Goal: Task Accomplishment & Management: Complete application form

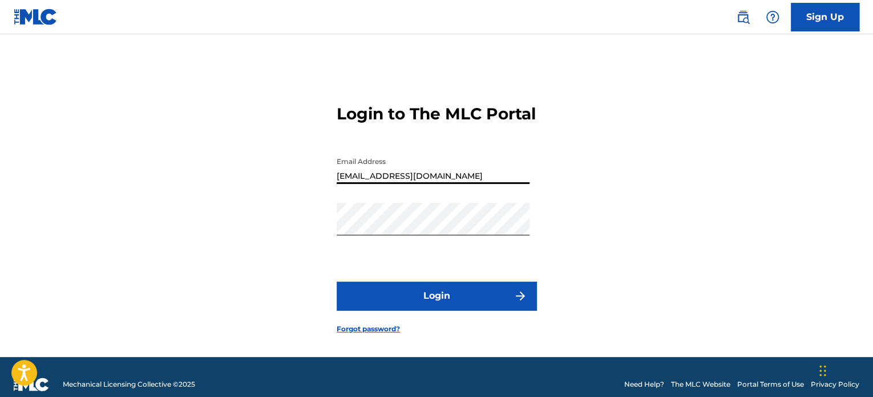
type input "[EMAIL_ADDRESS][DOMAIN_NAME]"
click at [458, 296] on form "Login to The MLC Portal Email Address [EMAIL_ADDRESS][DOMAIN_NAME] Password Log…" at bounding box center [437, 210] width 200 height 294
click at [461, 305] on button "Login" at bounding box center [437, 295] width 200 height 29
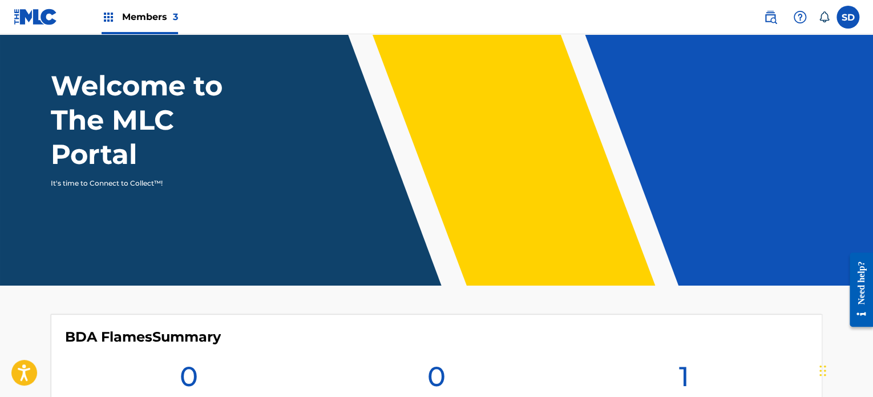
scroll to position [7, 0]
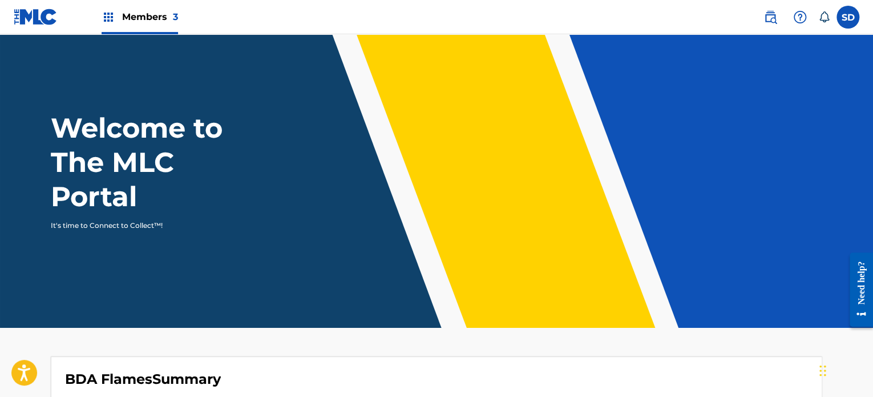
click at [848, 20] on label at bounding box center [848, 17] width 23 height 23
click at [848, 17] on input "SD [PERSON_NAME] [EMAIL_ADDRESS][DOMAIN_NAME] Notification Preferences Profile …" at bounding box center [848, 17] width 0 height 0
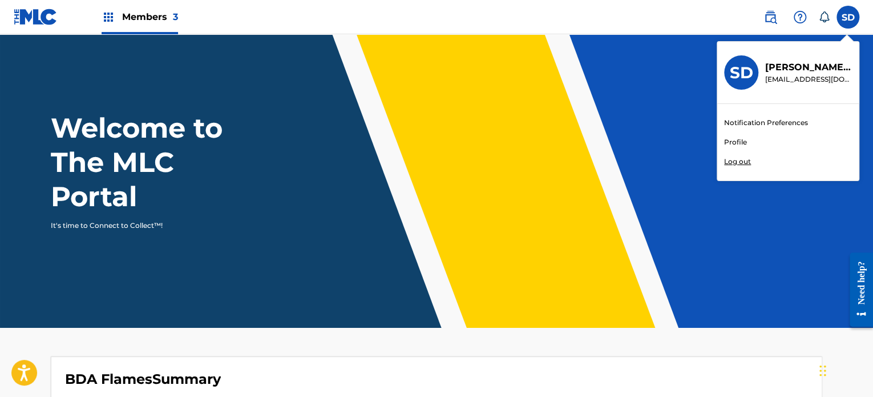
click at [119, 14] on div "Members 3" at bounding box center [140, 17] width 77 height 34
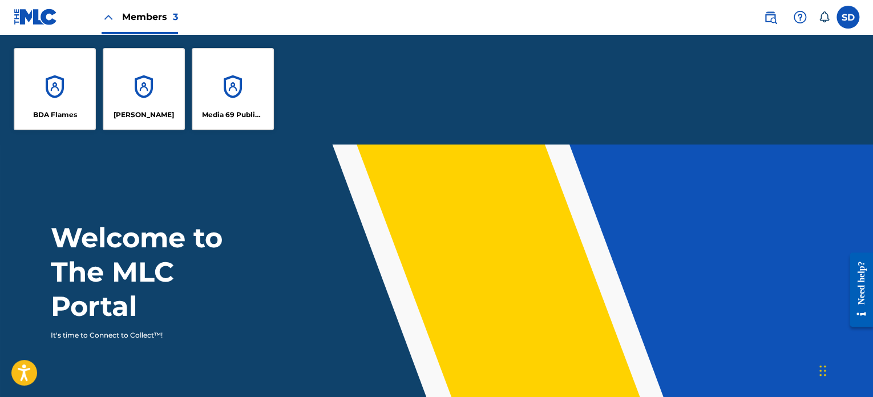
scroll to position [116, 0]
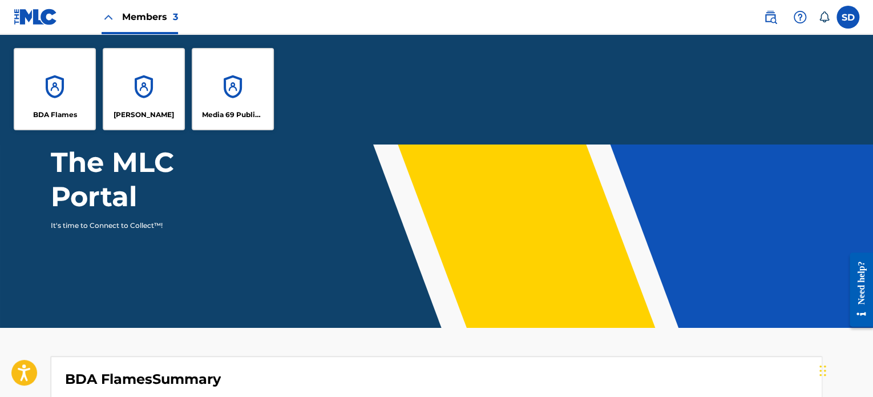
click at [235, 93] on div "Media 69 Publishing" at bounding box center [233, 89] width 82 height 82
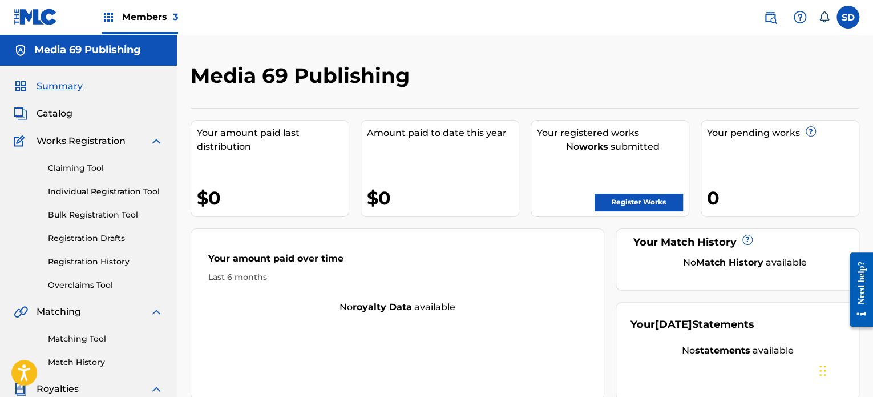
click at [50, 15] on img at bounding box center [36, 17] width 44 height 17
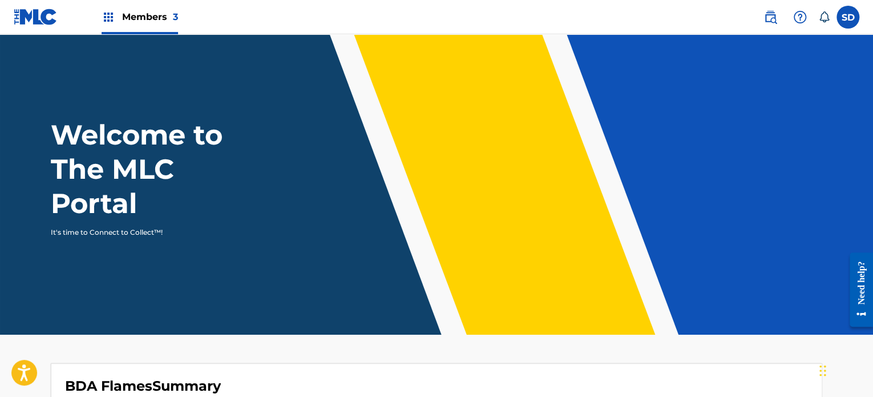
click at [842, 19] on label at bounding box center [848, 17] width 23 height 23
click at [848, 17] on input "SD [PERSON_NAME] [EMAIL_ADDRESS][DOMAIN_NAME] Notification Preferences Profile …" at bounding box center [848, 17] width 0 height 0
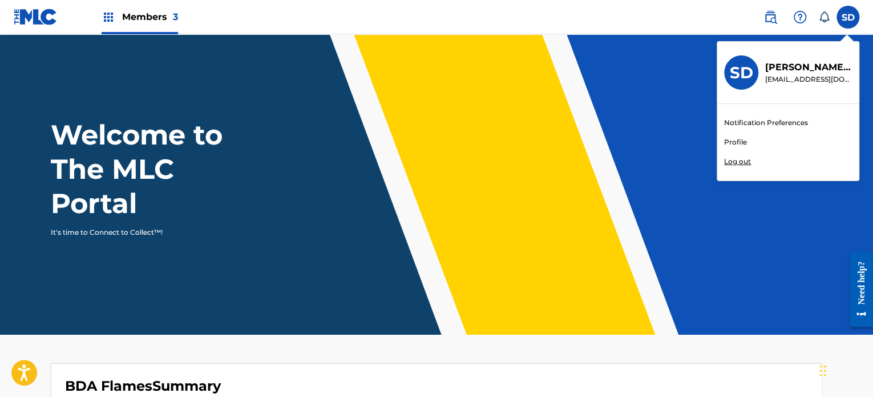
click at [730, 141] on link "Profile" at bounding box center [735, 142] width 23 height 10
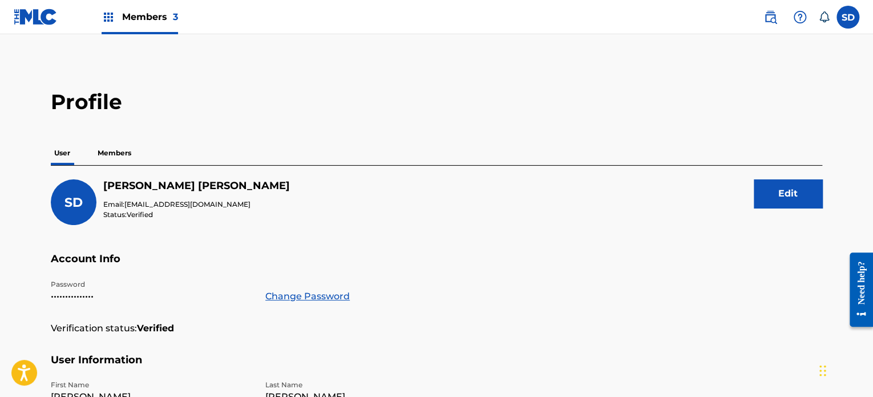
click at [119, 151] on p "Members" at bounding box center [114, 153] width 41 height 24
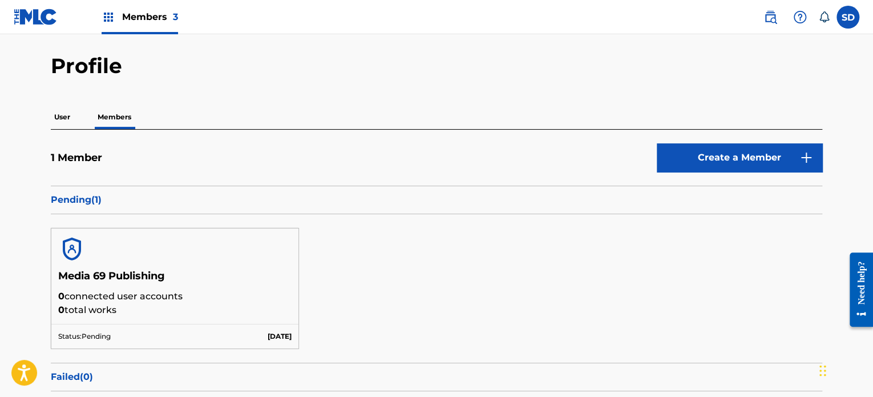
scroll to position [34, 0]
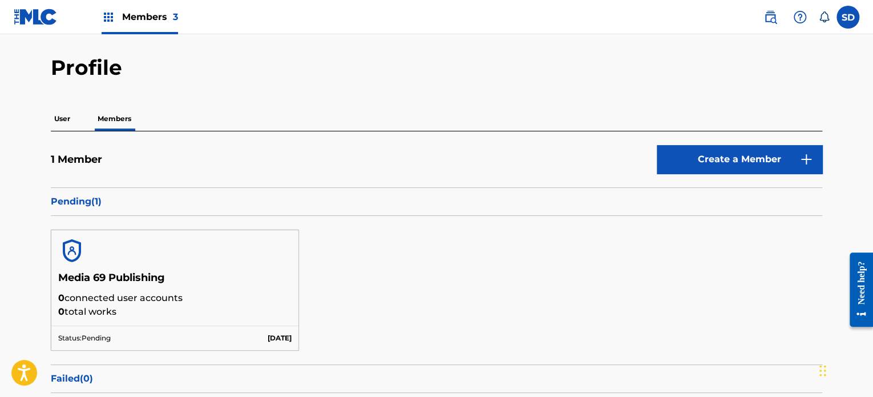
click at [748, 158] on link "Create a Member" at bounding box center [740, 159] width 166 height 29
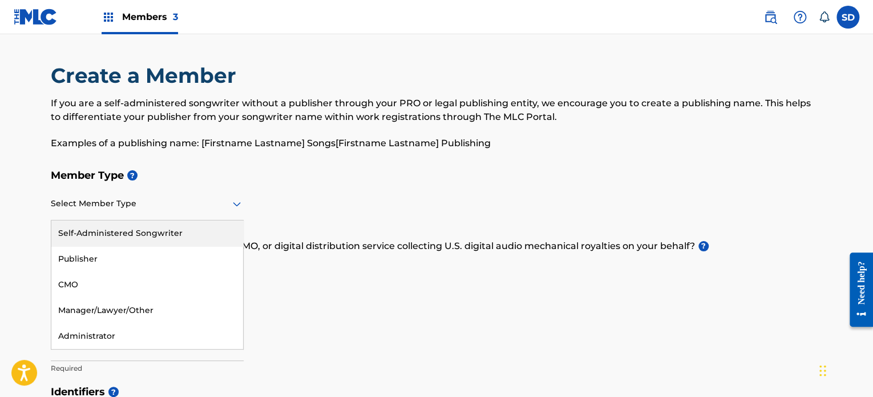
click at [192, 203] on div at bounding box center [147, 203] width 193 height 14
click at [156, 235] on div "Self-Administered Songwriter" at bounding box center [147, 233] width 192 height 26
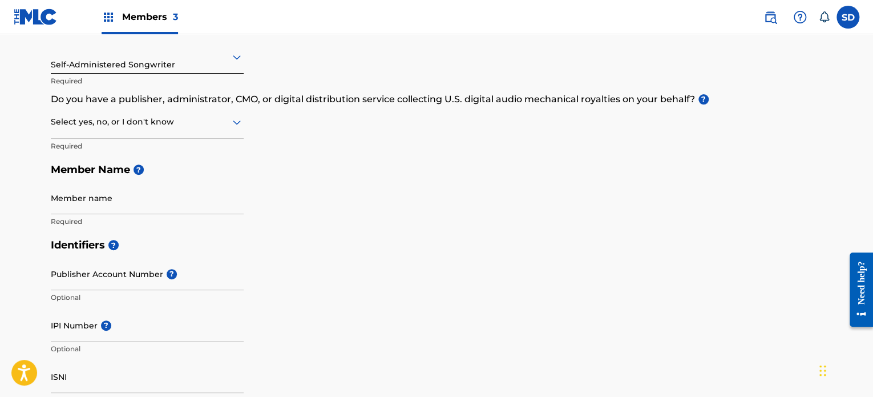
scroll to position [171, 0]
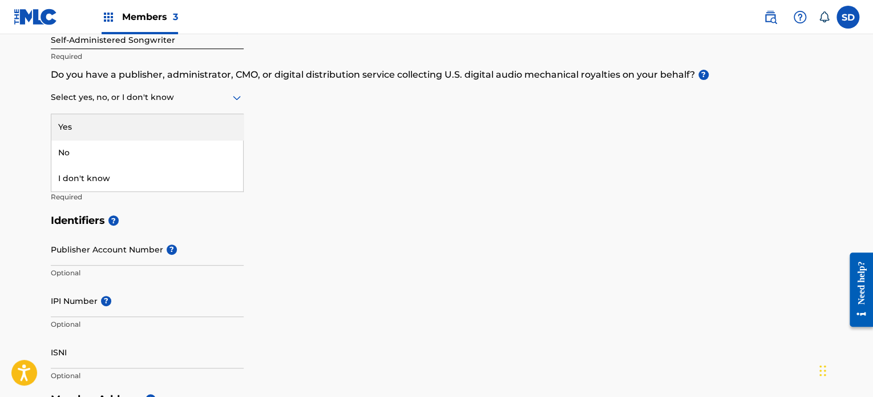
click at [191, 100] on div at bounding box center [147, 97] width 193 height 14
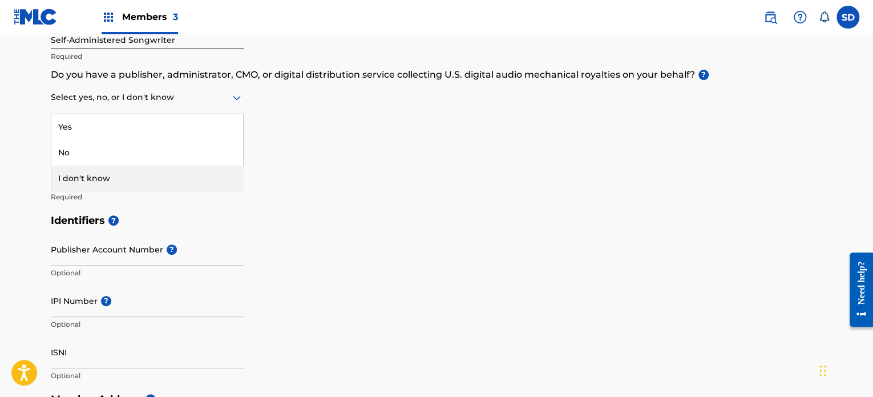
click at [171, 178] on div "I don't know" at bounding box center [147, 179] width 192 height 26
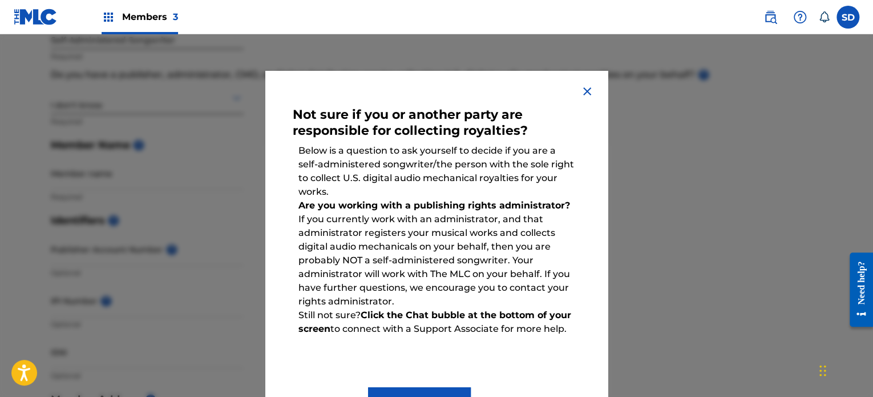
scroll to position [46, 0]
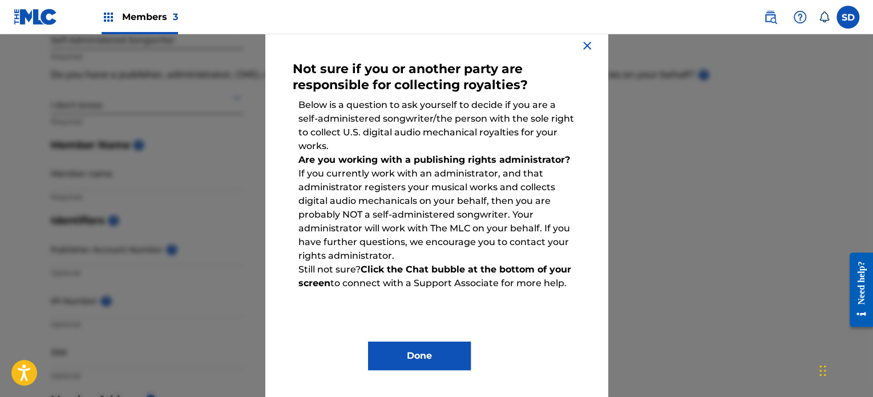
click at [432, 351] on button "Done" at bounding box center [419, 355] width 103 height 29
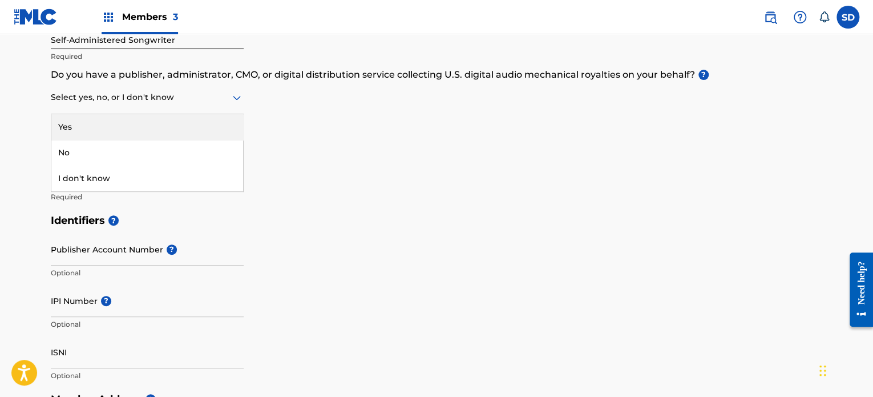
click at [154, 100] on div at bounding box center [147, 97] width 193 height 14
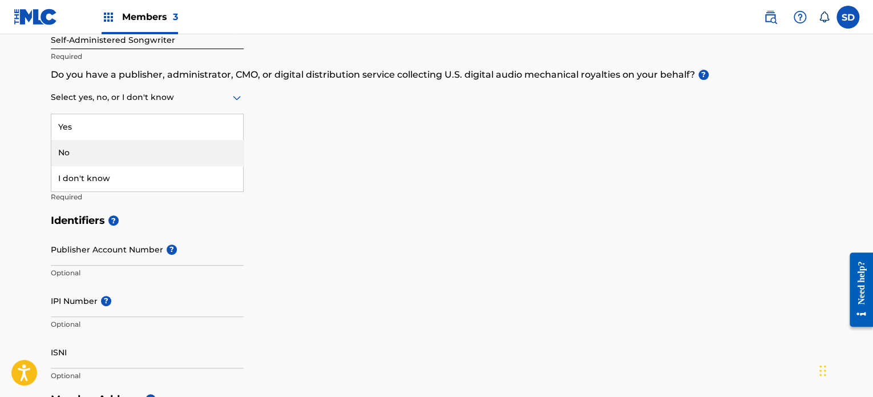
click at [135, 150] on div "No" at bounding box center [147, 153] width 192 height 26
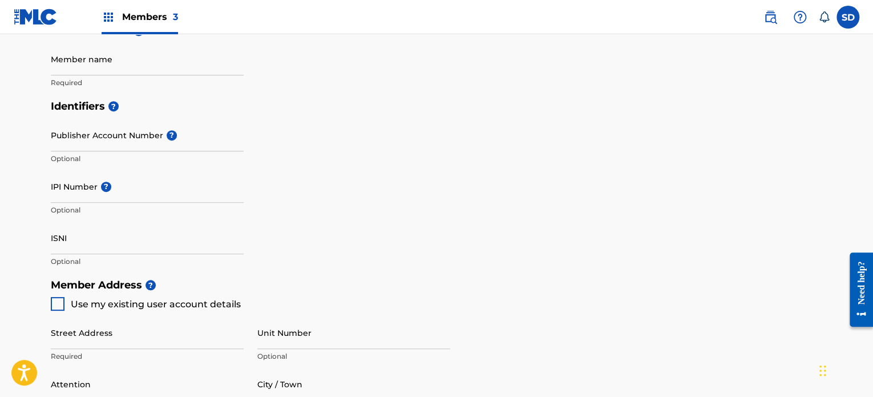
scroll to position [171, 0]
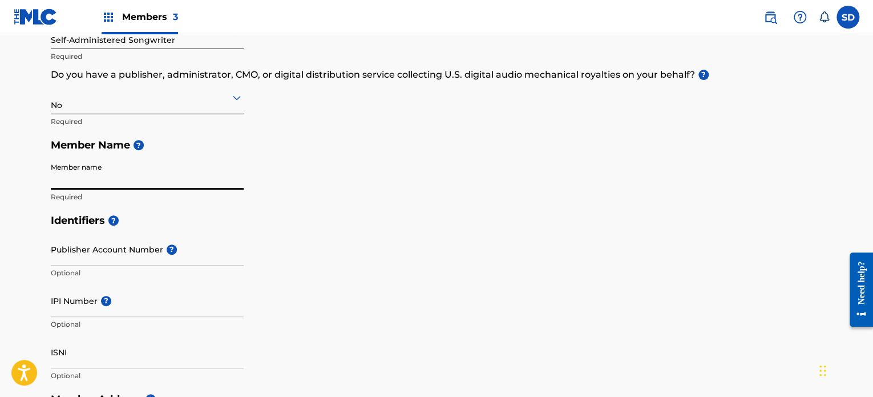
click at [138, 173] on input "Member name" at bounding box center [147, 173] width 193 height 33
type input "[PERSON_NAME]"
click at [408, 218] on h5 "Identifiers ?" at bounding box center [437, 220] width 772 height 25
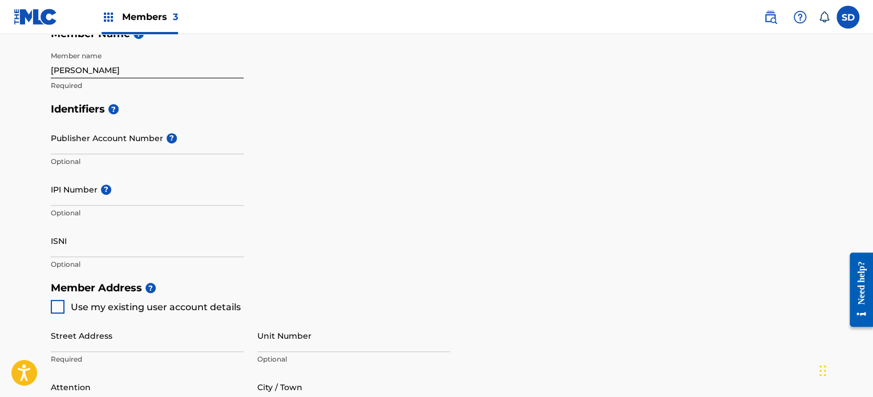
scroll to position [285, 0]
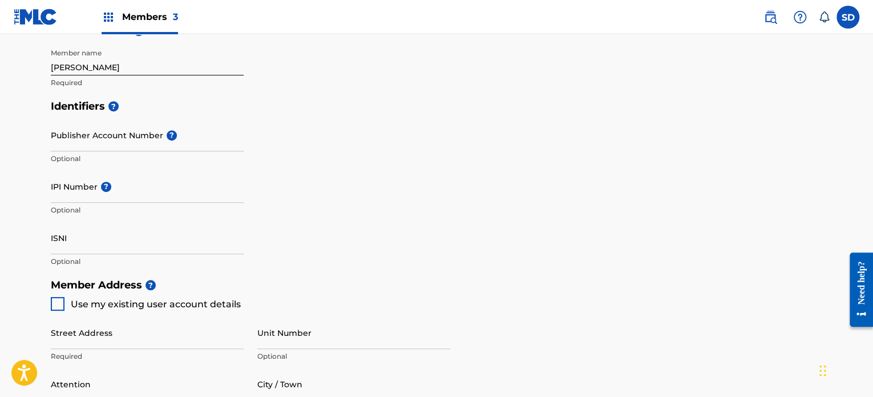
click at [141, 191] on input "IPI Number ?" at bounding box center [147, 186] width 193 height 33
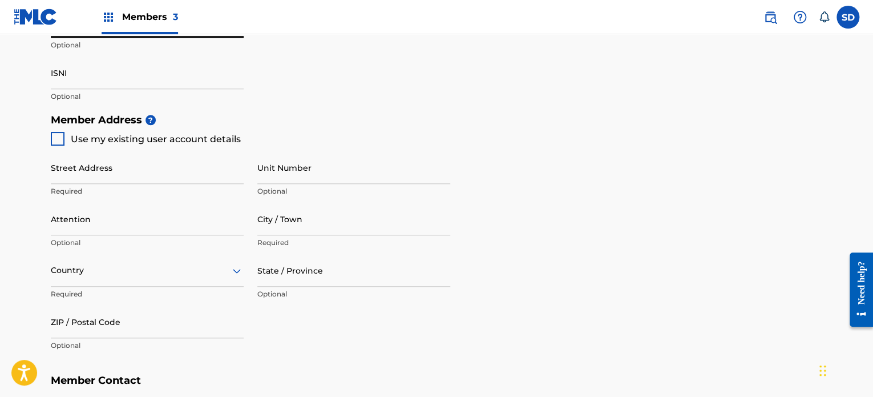
scroll to position [457, 0]
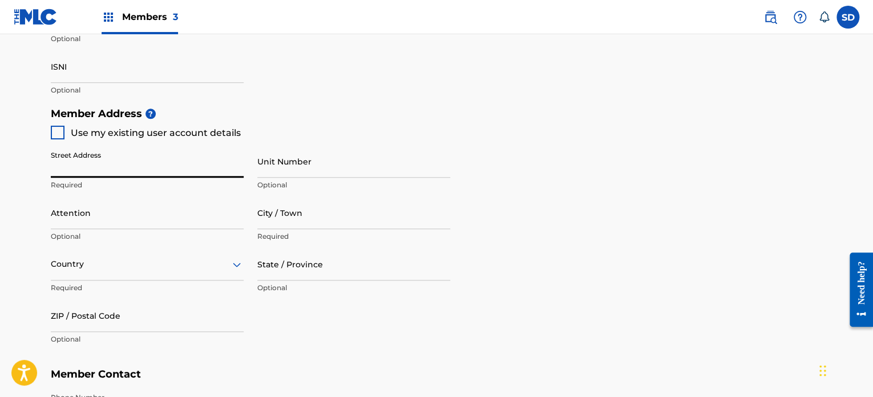
click at [126, 170] on input "Street Address" at bounding box center [147, 161] width 193 height 33
type input "S243 [PERSON_NAME] Street"
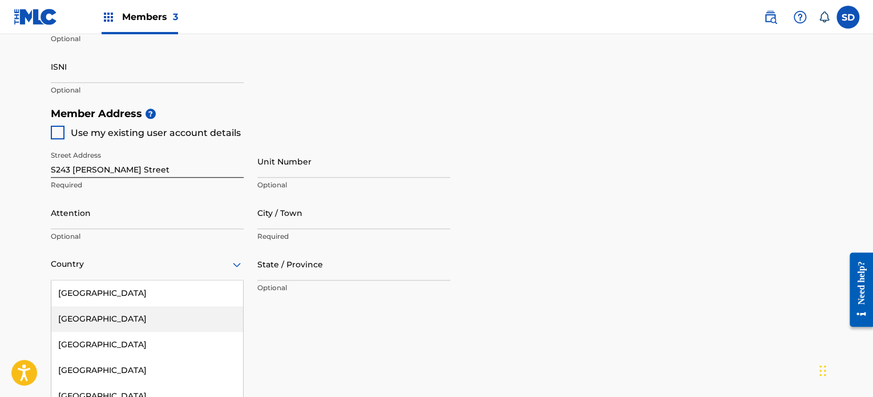
scroll to position [512, 0]
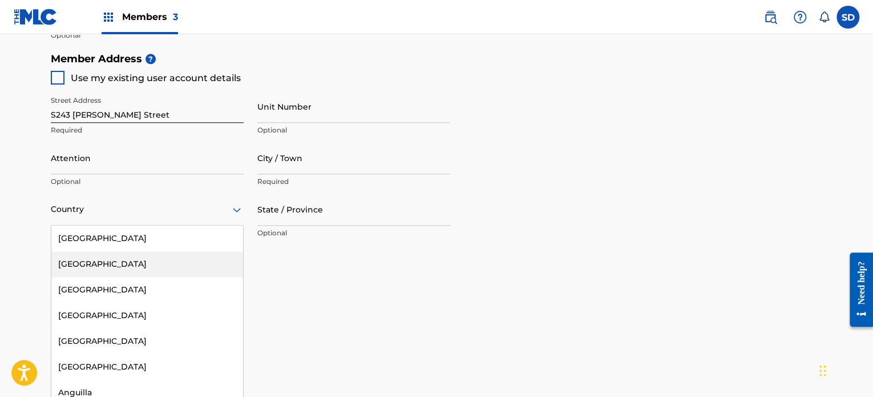
click at [161, 226] on div "223 results available. Use Up and Down to choose options, press Enter to select…" at bounding box center [147, 209] width 193 height 33
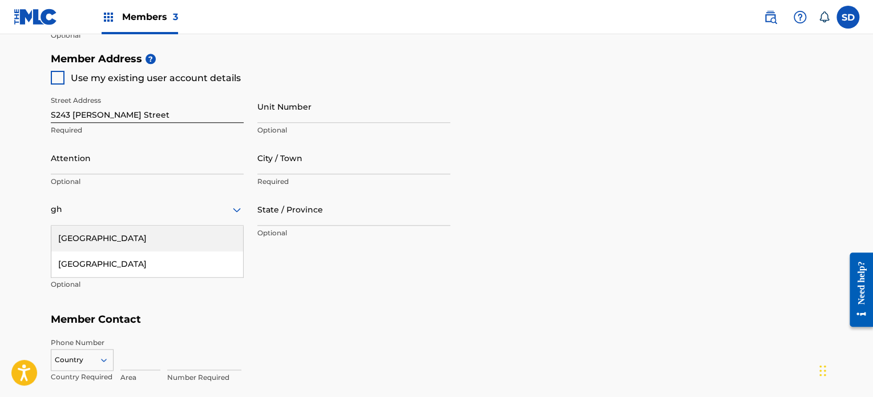
type input "gh"
click at [339, 288] on div "Street Address S243 [PERSON_NAME][GEOGRAPHIC_DATA] Required Unit Number Optiona…" at bounding box center [251, 192] width 400 height 217
click at [148, 215] on div at bounding box center [147, 209] width 193 height 14
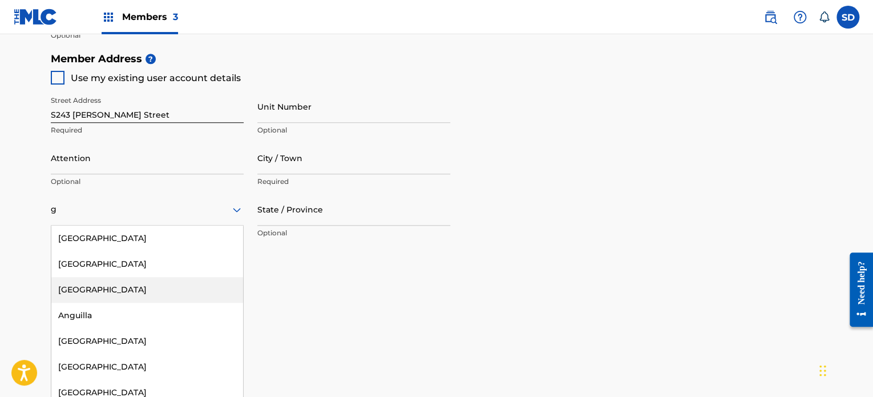
type input "g"
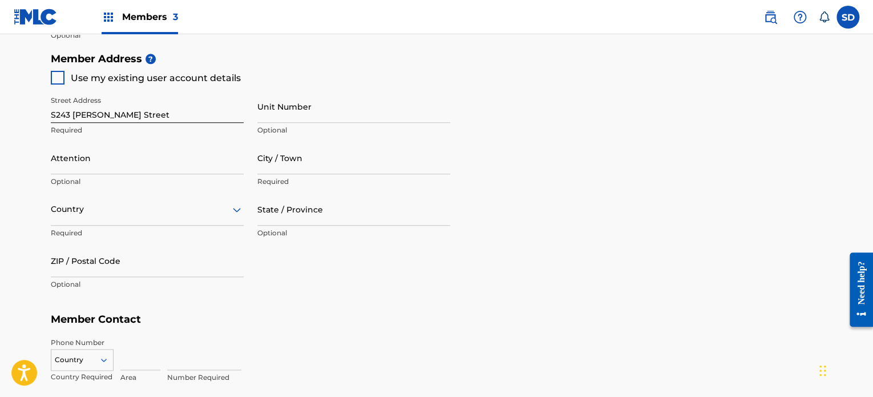
click at [252, 273] on div "Street Address S243 [PERSON_NAME][GEOGRAPHIC_DATA] Required Unit Number Optiona…" at bounding box center [251, 192] width 400 height 217
click at [164, 205] on div at bounding box center [147, 209] width 193 height 14
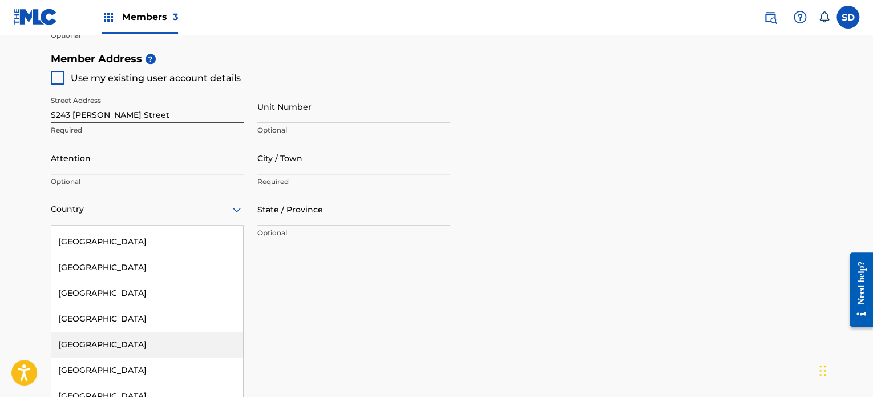
scroll to position [1884, 0]
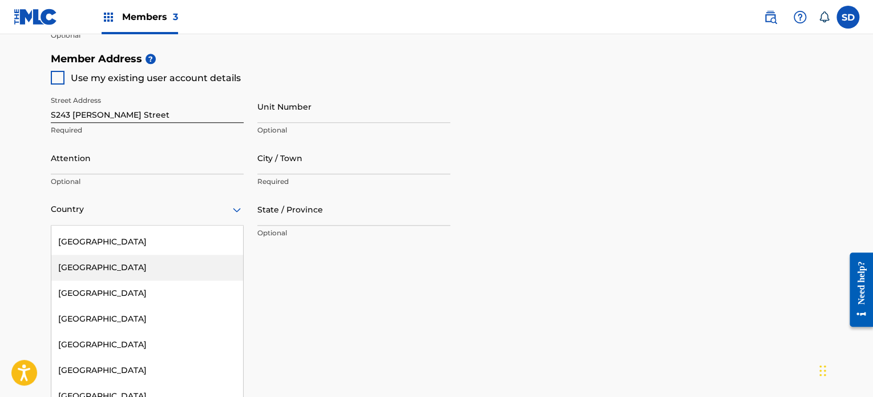
click at [135, 259] on div "[GEOGRAPHIC_DATA]" at bounding box center [147, 268] width 192 height 26
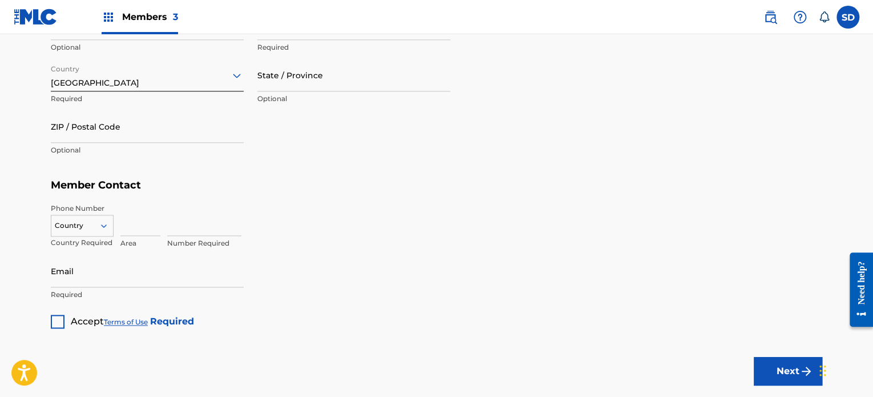
scroll to position [626, 0]
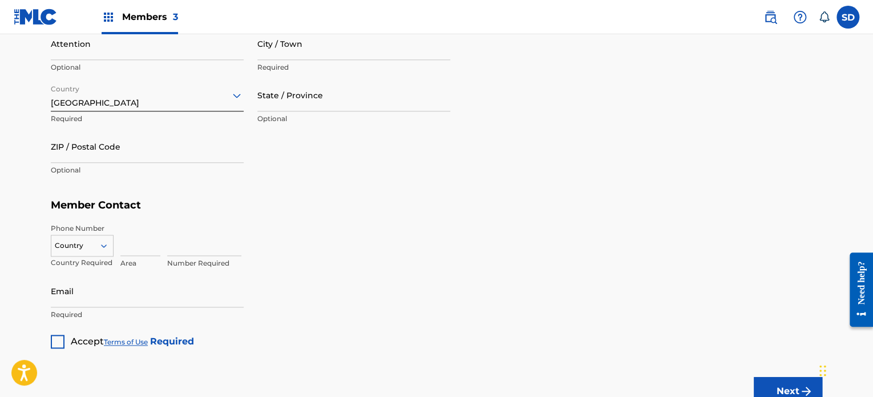
click at [332, 100] on input "State / Province" at bounding box center [353, 95] width 193 height 33
type input "Greater accra"
type input "Media 69"
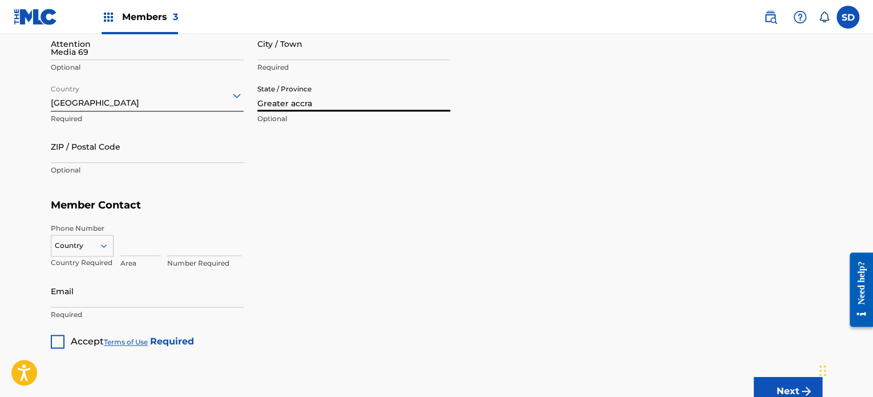
type input "accra"
type input "[GEOGRAPHIC_DATA]"
type input "233"
type input "24"
type input "2775237"
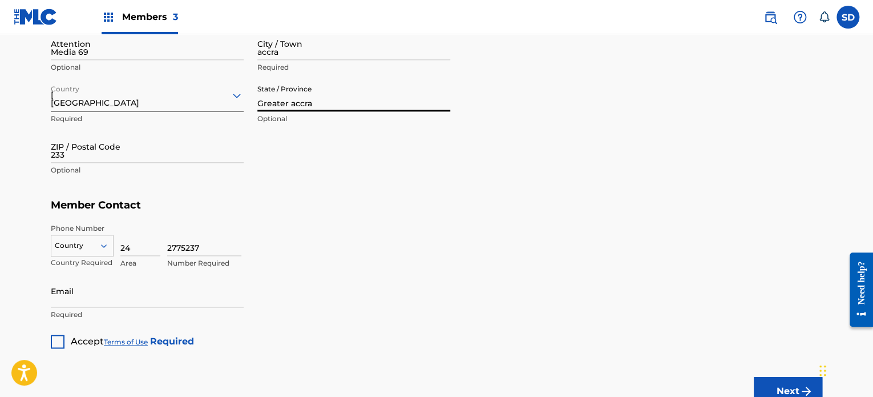
type input "[EMAIL_ADDRESS][DOMAIN_NAME]"
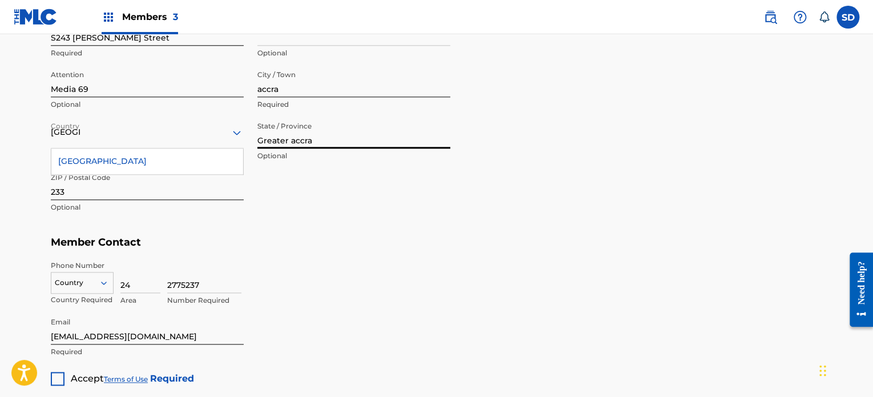
scroll to position [512, 0]
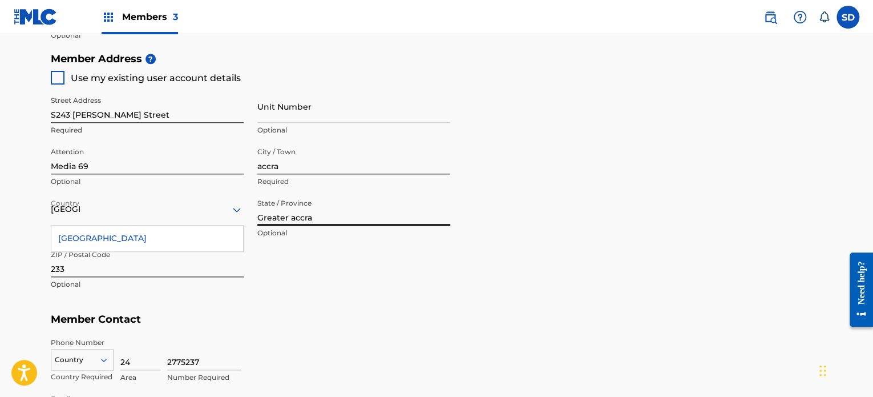
click at [0, 184] on main "Create a Member If you are a self-administered songwriter without a publisher t…" at bounding box center [436, 35] width 873 height 1025
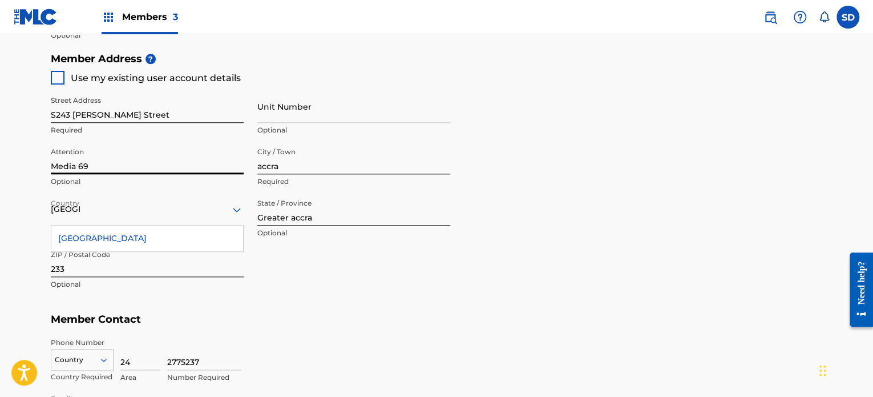
drag, startPoint x: 128, startPoint y: 164, endPoint x: 18, endPoint y: 167, distance: 110.2
click at [18, 167] on main "Create a Member If you are a self-administered songwriter without a publisher t…" at bounding box center [436, 35] width 873 height 1025
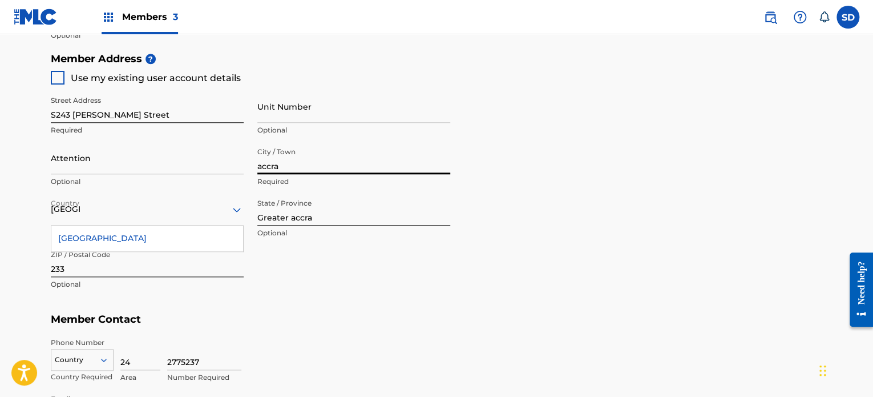
drag, startPoint x: 290, startPoint y: 164, endPoint x: 252, endPoint y: 164, distance: 38.3
click at [252, 164] on div "Street Address S243 [PERSON_NAME][GEOGRAPHIC_DATA] Required Unit Number Optiona…" at bounding box center [251, 192] width 400 height 217
type input "Tema"
click at [412, 289] on div "Street Address S243 [PERSON_NAME][GEOGRAPHIC_DATA] Required Unit Number Optiona…" at bounding box center [251, 192] width 400 height 217
click at [184, 236] on div "[GEOGRAPHIC_DATA]" at bounding box center [147, 239] width 192 height 26
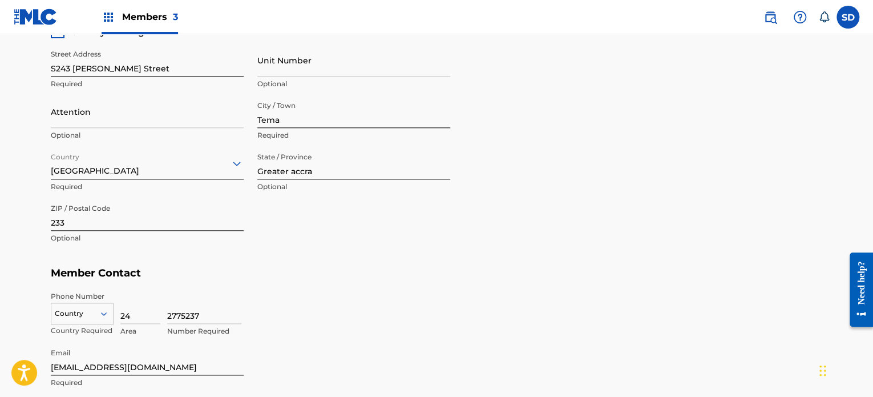
scroll to position [683, 0]
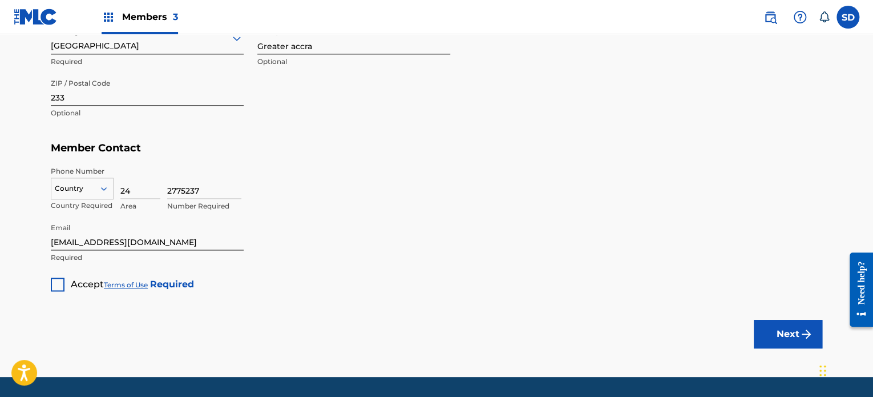
drag, startPoint x: 210, startPoint y: 188, endPoint x: 160, endPoint y: 194, distance: 50.0
click at [160, 194] on div "Country Country Required 24 Area 2775237 Number Required" at bounding box center [437, 191] width 772 height 51
drag, startPoint x: 139, startPoint y: 191, endPoint x: 106, endPoint y: 192, distance: 33.1
click at [106, 192] on div "Country Country Required 24 Area Value must contain only numbers" at bounding box center [437, 191] width 772 height 51
click at [128, 187] on input at bounding box center [140, 182] width 40 height 33
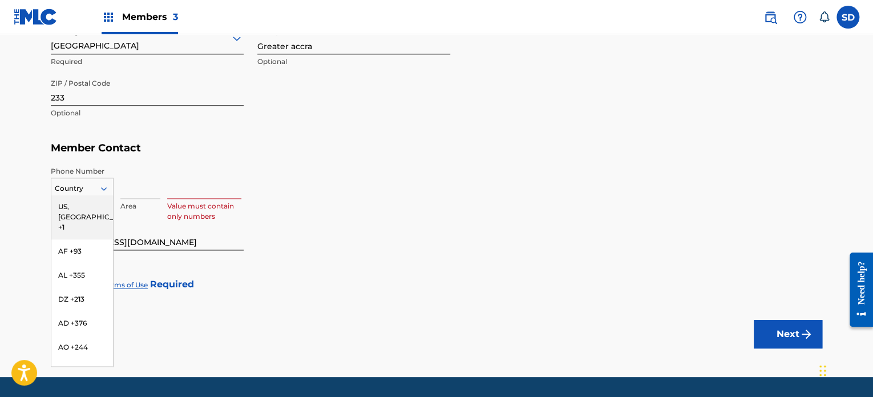
click at [103, 184] on icon at bounding box center [104, 188] width 10 height 10
click at [78, 288] on div "GH +233" at bounding box center [82, 298] width 62 height 24
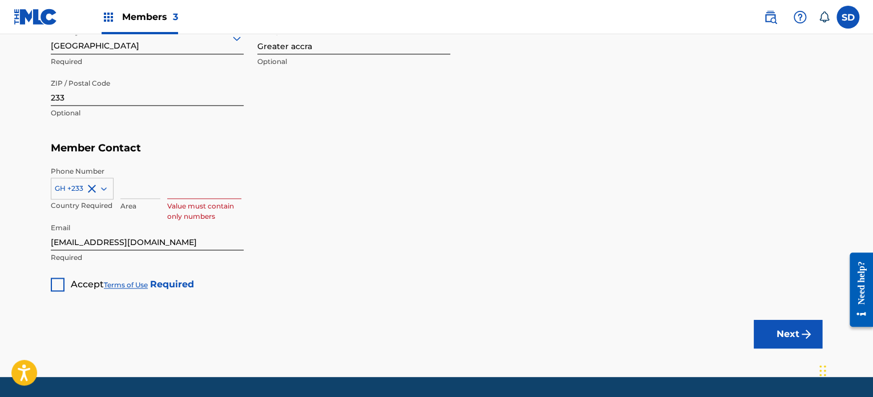
click at [130, 187] on input at bounding box center [140, 182] width 40 height 33
type input "55"
type input "[PERSON_NAME]"
type input "[GEOGRAPHIC_DATA]"
type input "9600828"
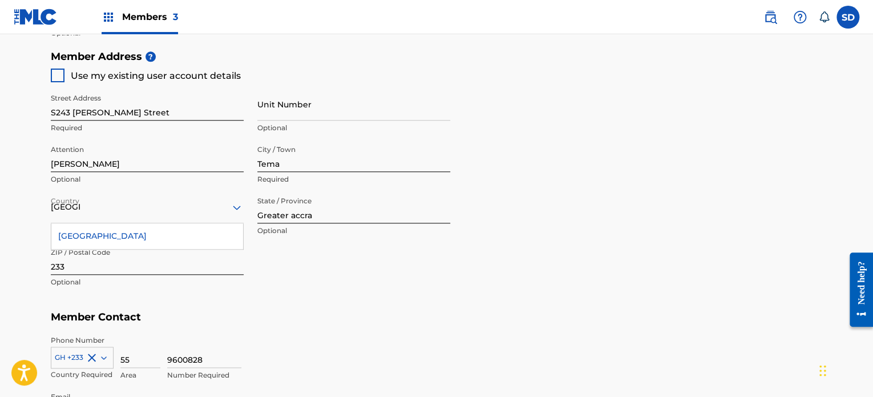
scroll to position [512, 0]
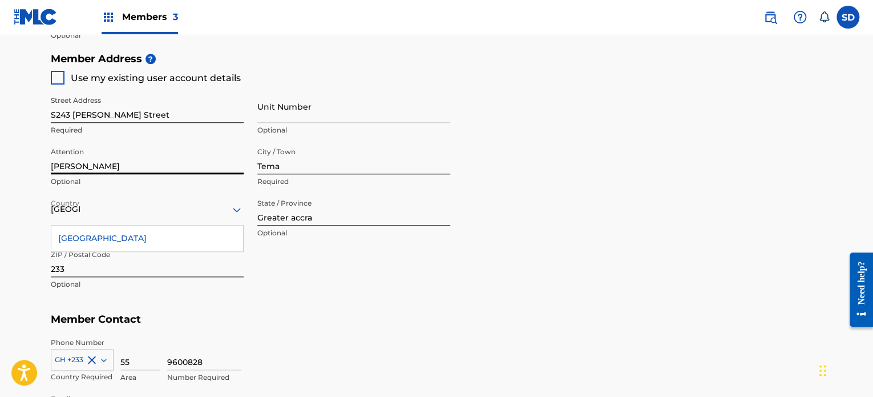
drag, startPoint x: 144, startPoint y: 164, endPoint x: 23, endPoint y: 166, distance: 121.0
click at [26, 165] on main "Create a Member If you are a self-administered songwriter without a publisher t…" at bounding box center [436, 35] width 873 height 1025
click at [320, 296] on div "Street Address S243 [PERSON_NAME][GEOGRAPHIC_DATA] Required Unit Number Optiona…" at bounding box center [251, 192] width 400 height 217
click at [146, 241] on div "[GEOGRAPHIC_DATA]" at bounding box center [147, 239] width 192 height 26
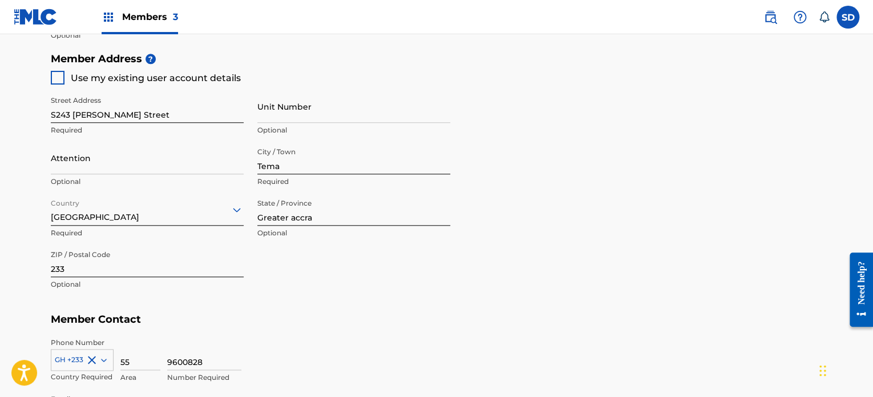
click at [327, 274] on div "Street Address S243 [PERSON_NAME][GEOGRAPHIC_DATA] Required Unit Number Optiona…" at bounding box center [251, 192] width 400 height 217
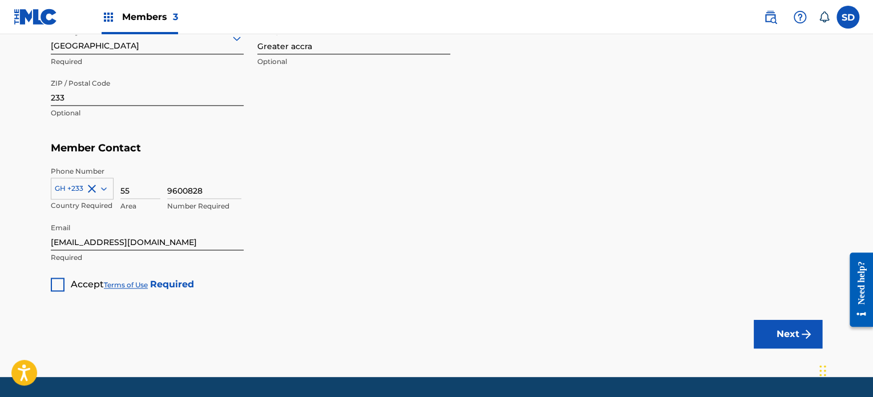
scroll to position [717, 0]
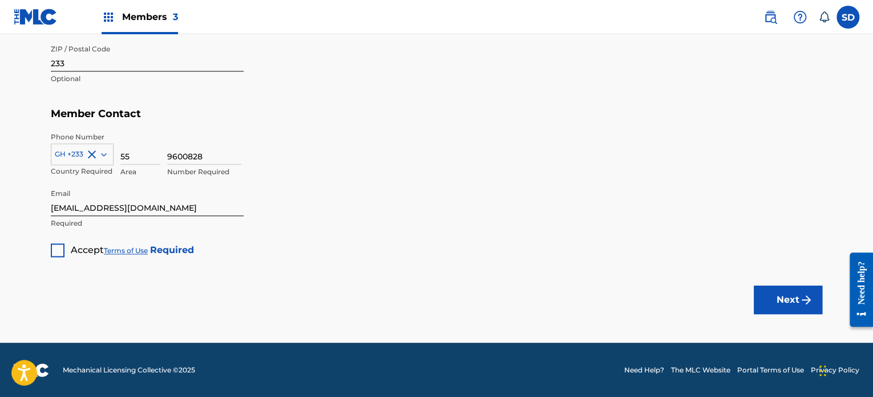
click at [60, 247] on div at bounding box center [58, 250] width 14 height 14
click at [774, 269] on div "Next" at bounding box center [788, 300] width 69 height 86
click at [188, 208] on input "[EMAIL_ADDRESS][DOMAIN_NAME]" at bounding box center [147, 199] width 193 height 33
drag, startPoint x: 168, startPoint y: 206, endPoint x: 0, endPoint y: 206, distance: 167.8
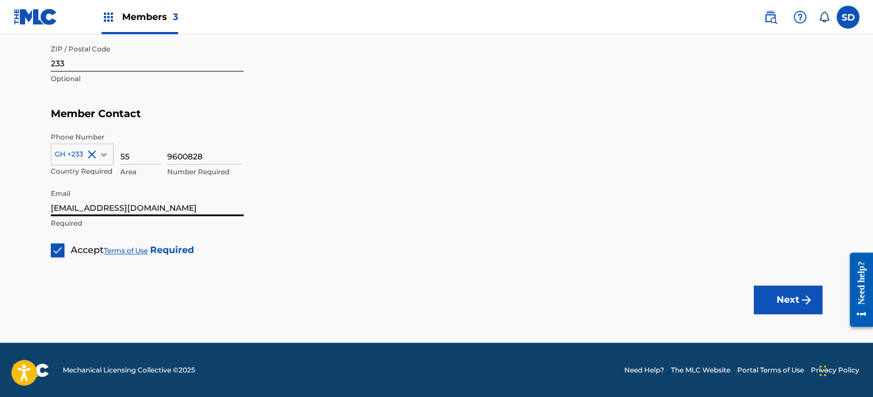
paste input "2hypeshowtv"
type input "[EMAIL_ADDRESS][DOMAIN_NAME]"
click at [792, 298] on button "Next" at bounding box center [788, 299] width 69 height 29
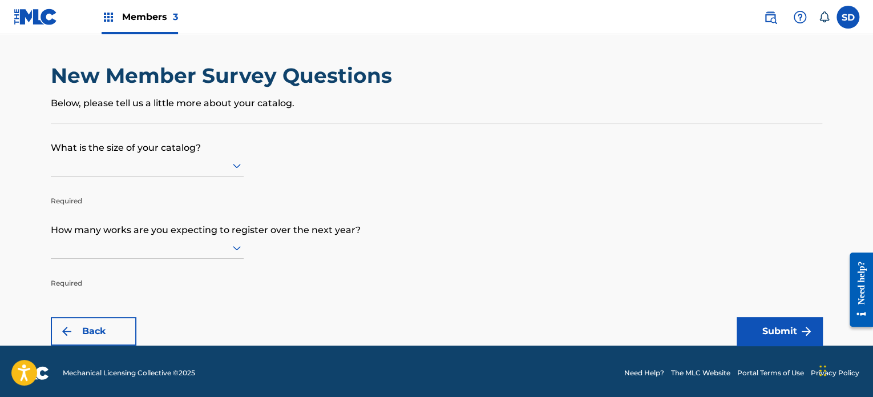
click at [467, 184] on form "What is the size of your catalog? Required How many works are you expecting to …" at bounding box center [437, 235] width 772 height 222
click at [160, 164] on div at bounding box center [147, 165] width 193 height 14
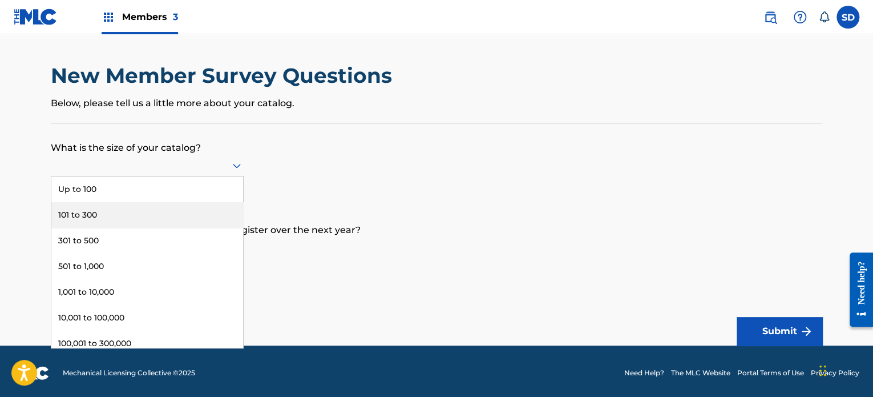
click at [124, 221] on div "101 to 300" at bounding box center [147, 215] width 192 height 26
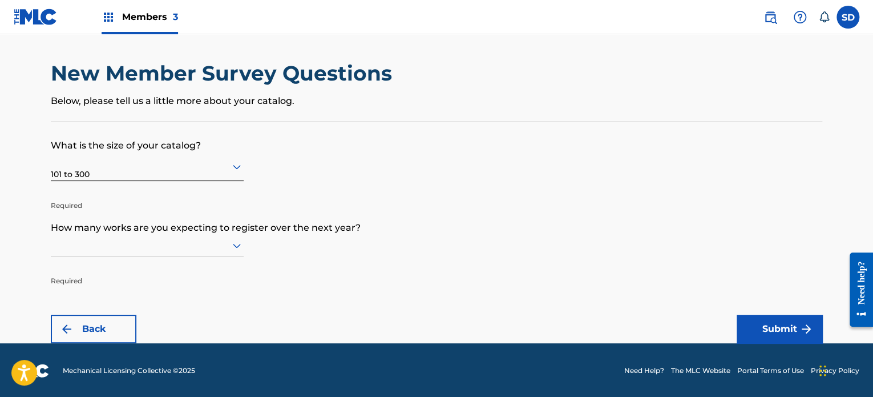
scroll to position [3, 0]
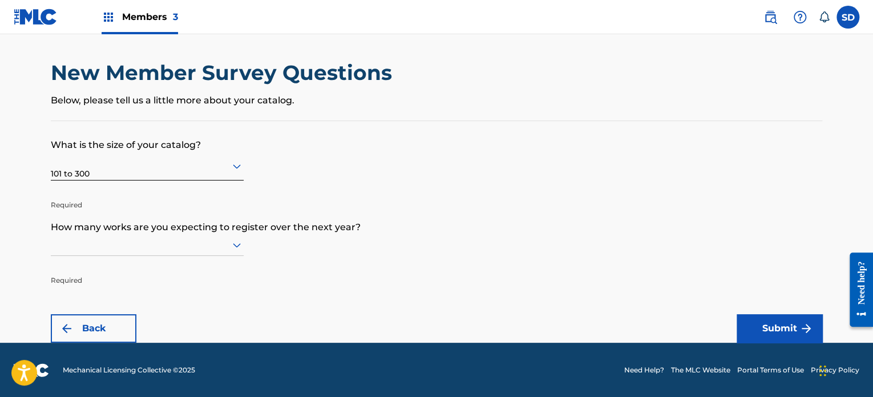
click at [222, 249] on div at bounding box center [147, 244] width 193 height 14
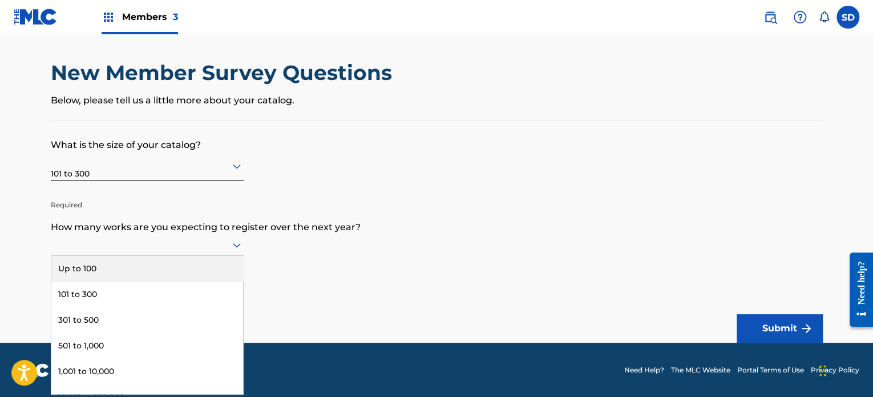
click at [145, 268] on div "Up to 100" at bounding box center [147, 269] width 192 height 26
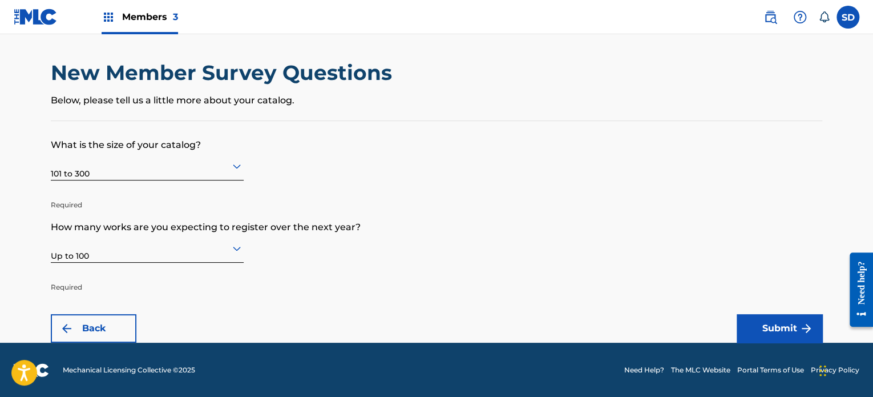
click at [799, 326] on button "Submit" at bounding box center [780, 328] width 86 height 29
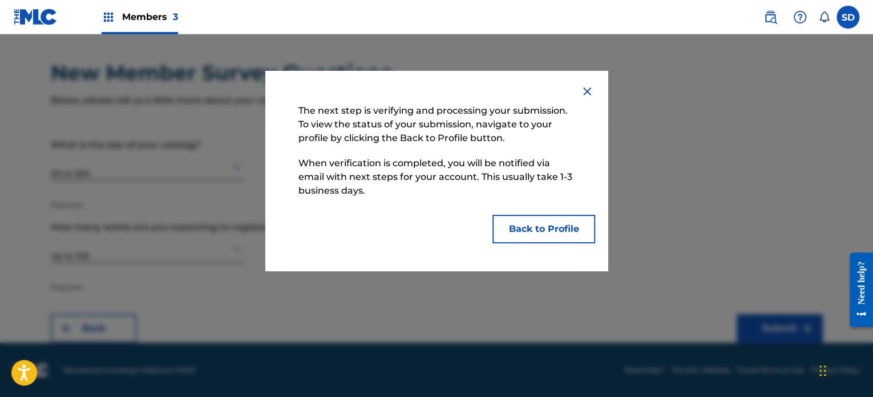
click at [530, 230] on button "Back to Profile" at bounding box center [544, 229] width 103 height 29
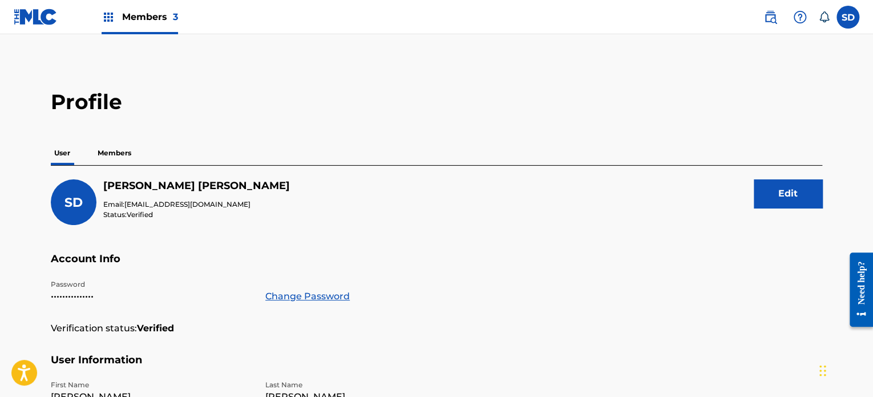
click at [113, 143] on p "Members" at bounding box center [114, 153] width 41 height 24
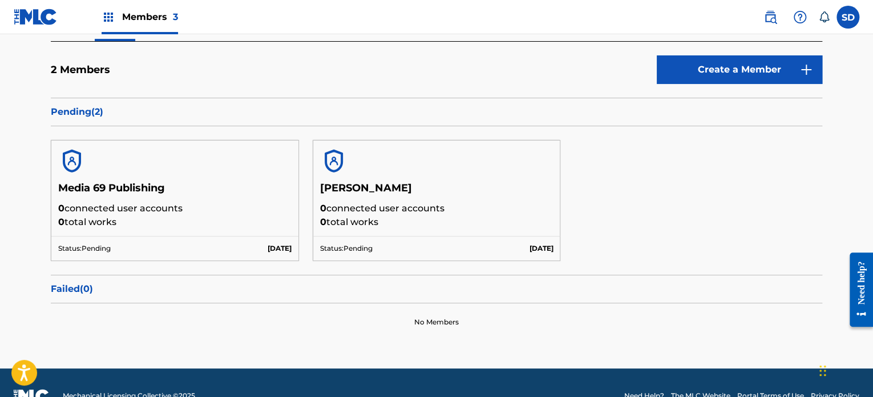
scroll to position [148, 0]
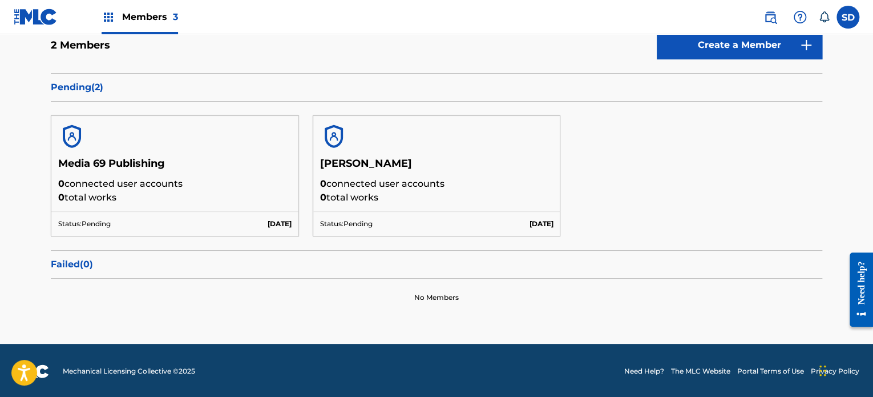
click at [392, 177] on p "0 connected user accounts" at bounding box center [437, 184] width 234 height 14
click at [122, 161] on h5 "Media 69 Publishing" at bounding box center [175, 167] width 234 height 20
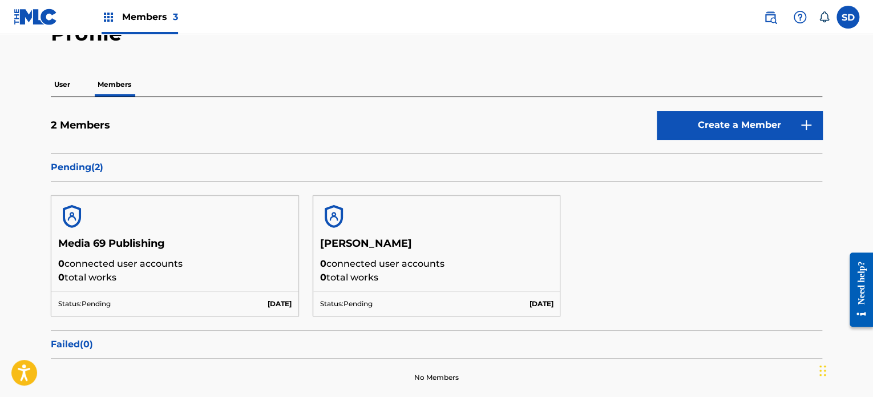
scroll to position [0, 0]
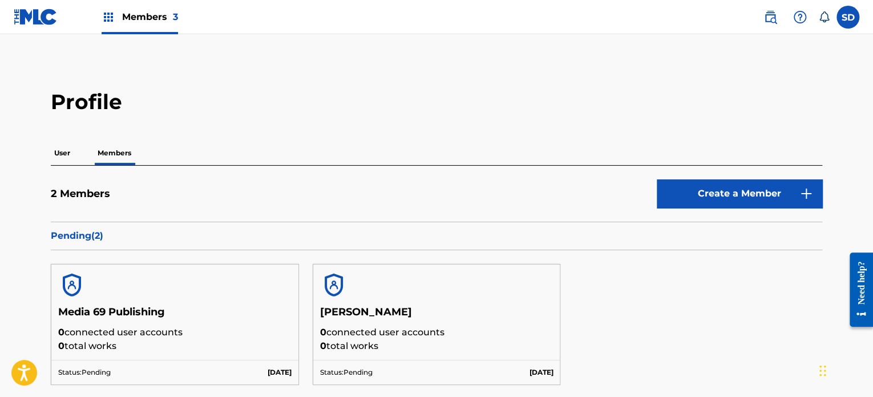
click at [62, 152] on p "User" at bounding box center [62, 153] width 23 height 24
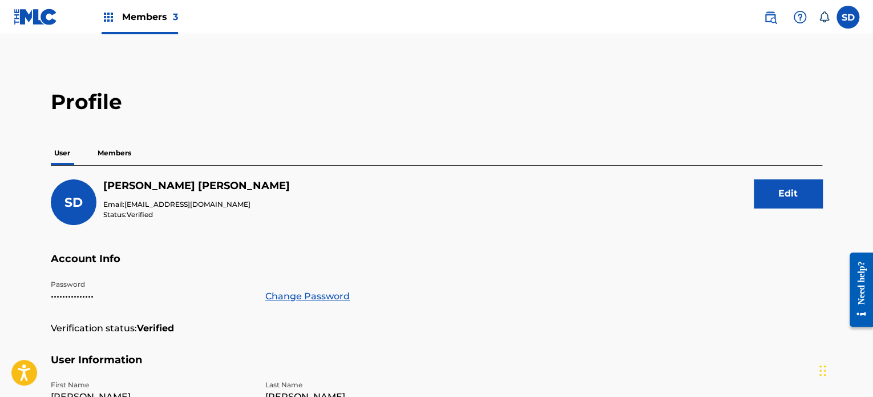
click at [128, 15] on span "Members 3" at bounding box center [150, 16] width 56 height 13
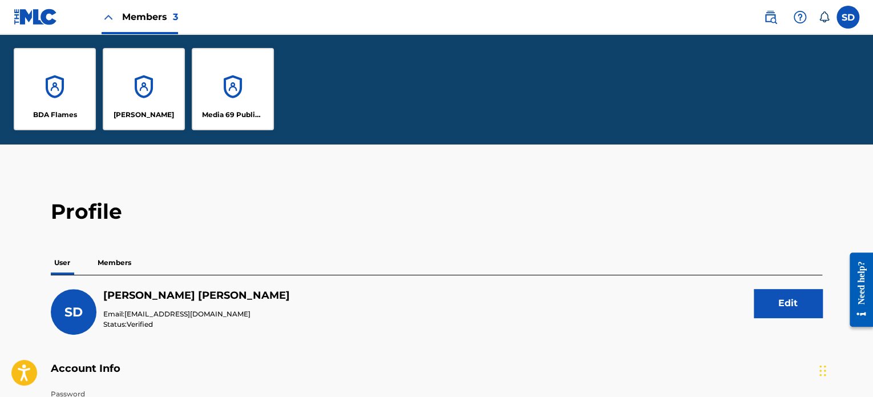
click at [138, 92] on div "[PERSON_NAME]" at bounding box center [144, 89] width 82 height 82
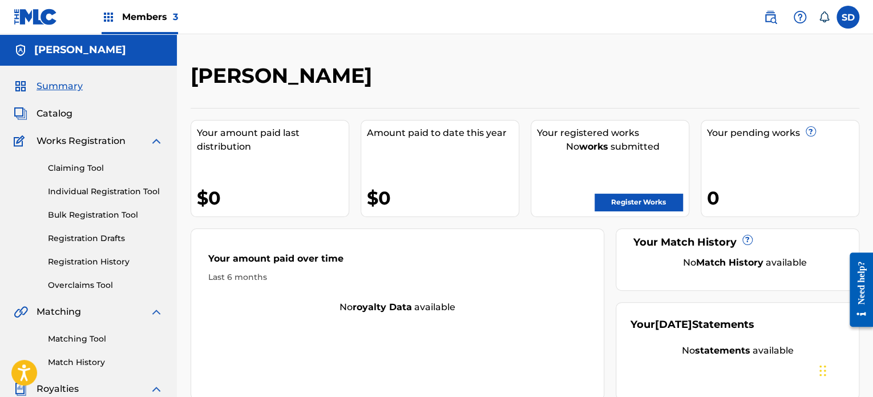
click at [122, 212] on link "Bulk Registration Tool" at bounding box center [105, 215] width 115 height 12
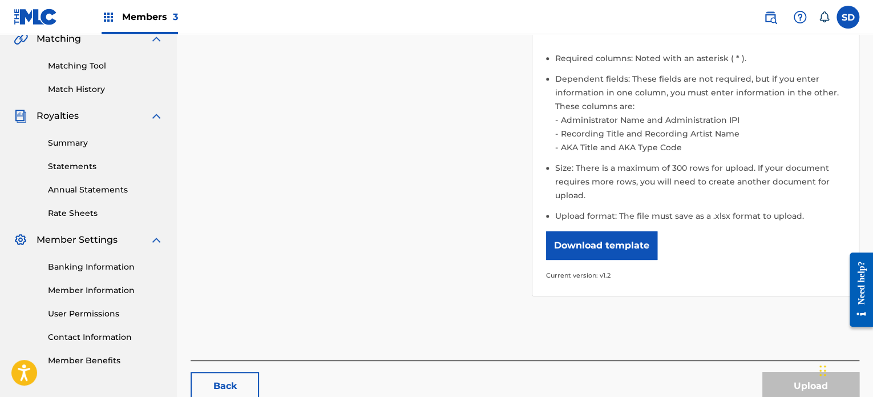
scroll to position [285, 0]
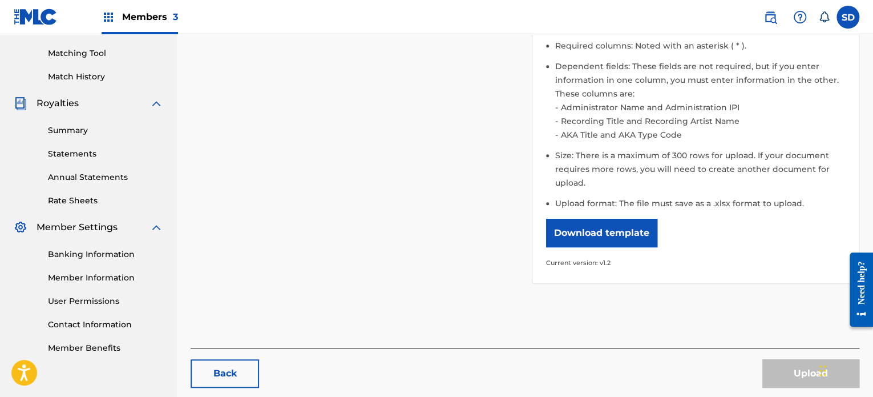
click at [598, 235] on button "Download template" at bounding box center [601, 233] width 111 height 29
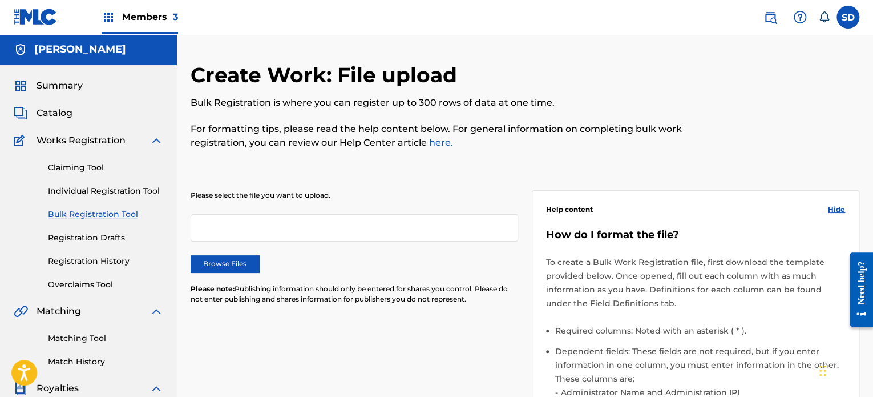
scroll to position [0, 0]
click at [265, 162] on div "Create Work: File upload Bulk Registration is where you can register up to 300 …" at bounding box center [448, 113] width 515 height 100
click at [95, 166] on link "Claiming Tool" at bounding box center [105, 168] width 115 height 12
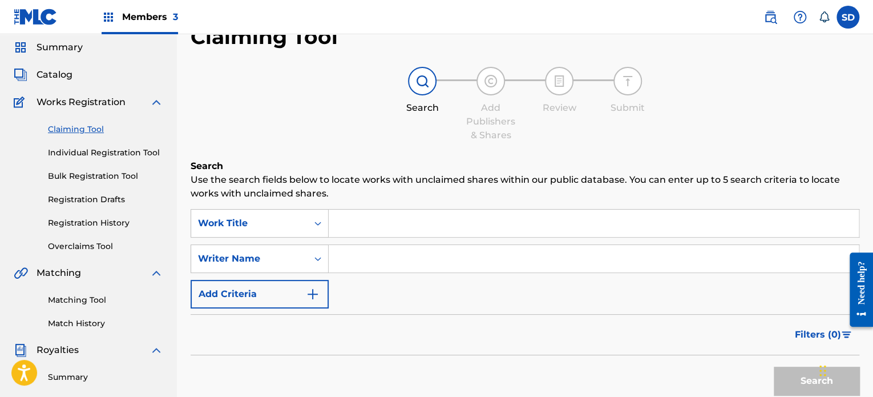
scroll to position [57, 0]
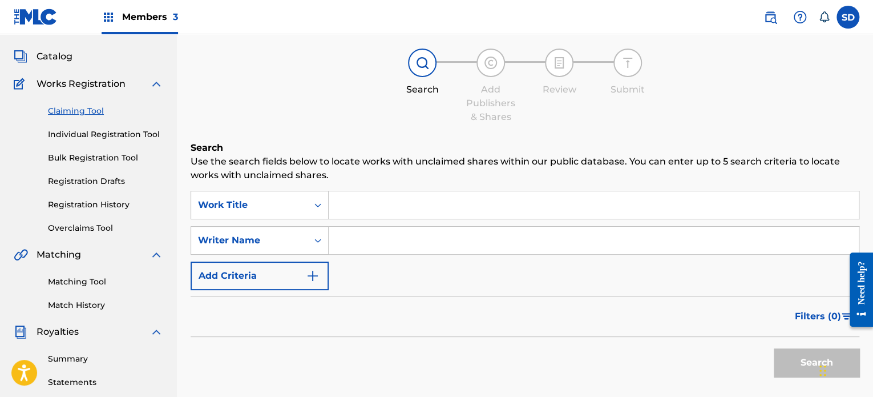
click at [351, 241] on input "Search Form" at bounding box center [594, 240] width 530 height 27
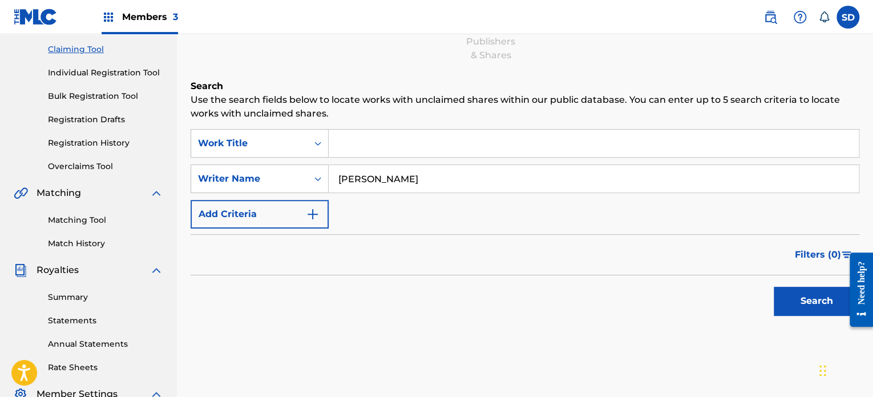
scroll to position [171, 0]
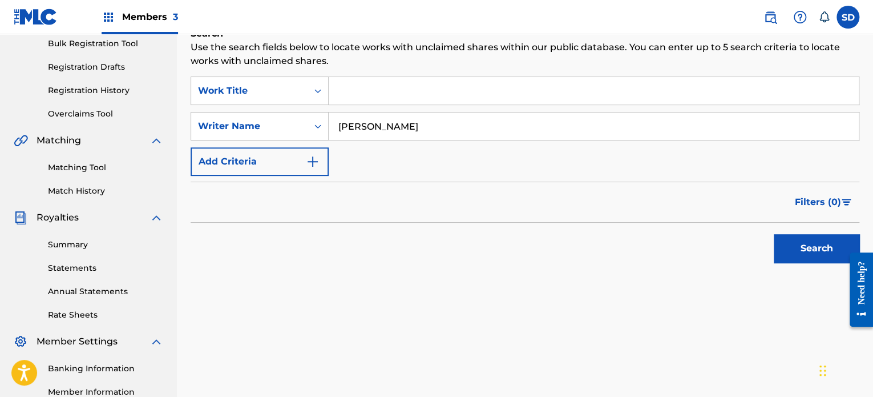
type input "[PERSON_NAME]"
click at [805, 251] on button "Search" at bounding box center [817, 248] width 86 height 29
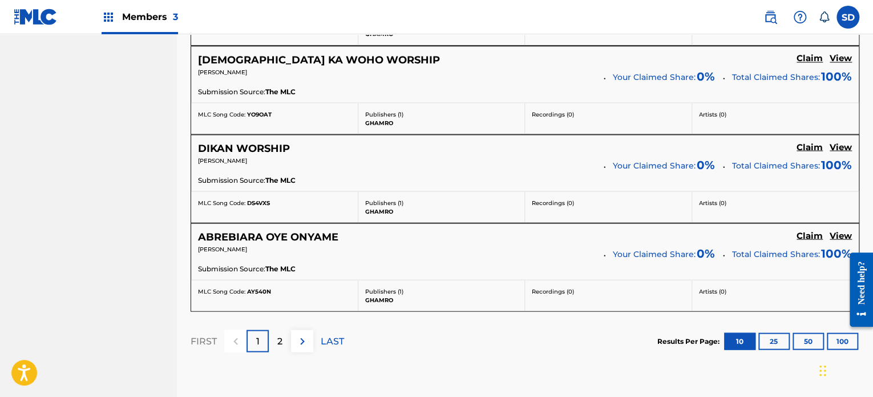
scroll to position [1085, 0]
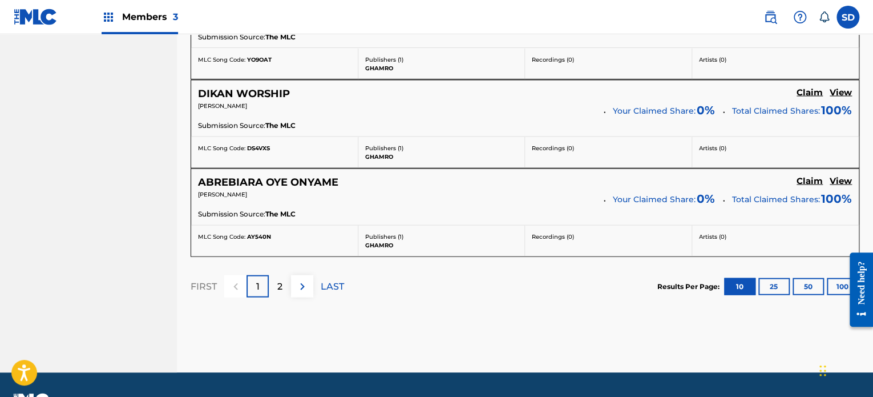
click at [275, 283] on div "2" at bounding box center [280, 286] width 22 height 22
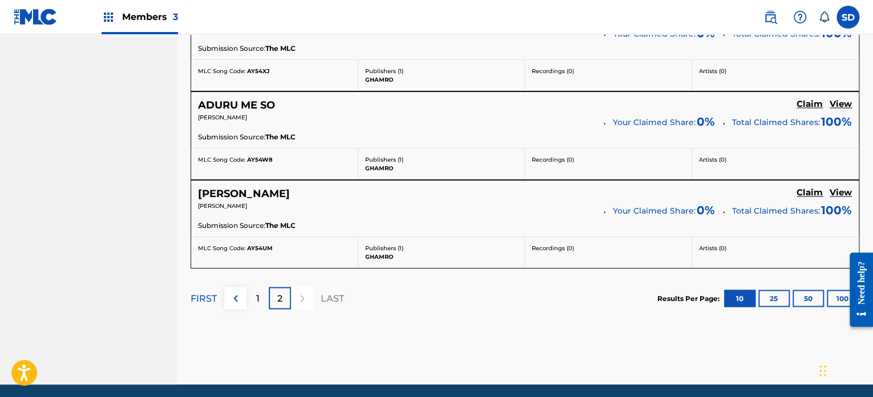
scroll to position [824, 0]
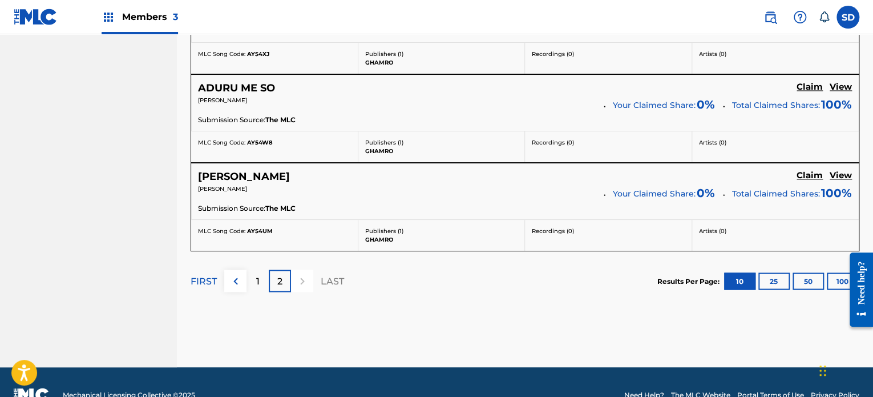
click at [776, 276] on button "25" at bounding box center [774, 280] width 31 height 17
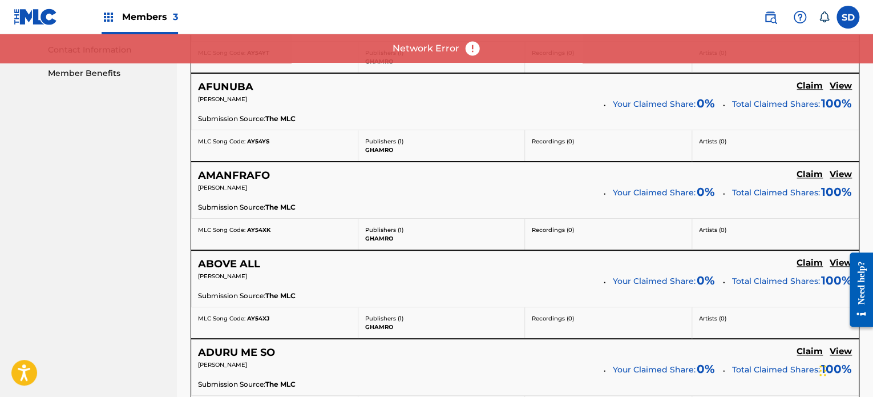
scroll to position [539, 0]
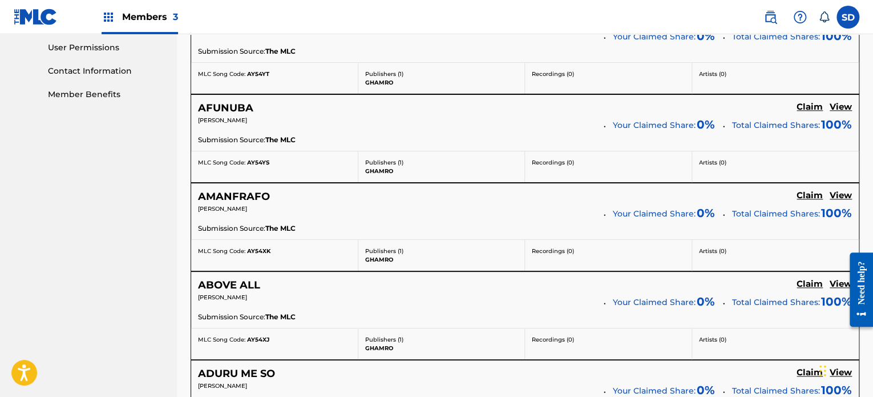
click at [157, 231] on nav "[PERSON_NAME] Summary Catalog Works Registration Claiming Tool Individual Regis…" at bounding box center [88, 71] width 177 height 1152
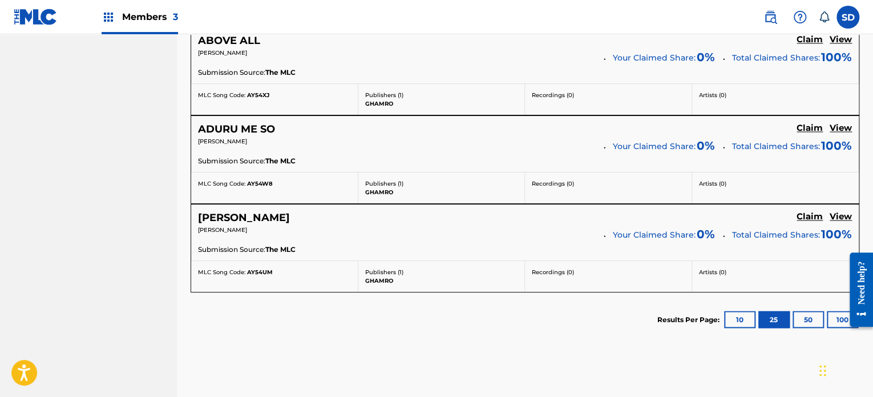
scroll to position [784, 0]
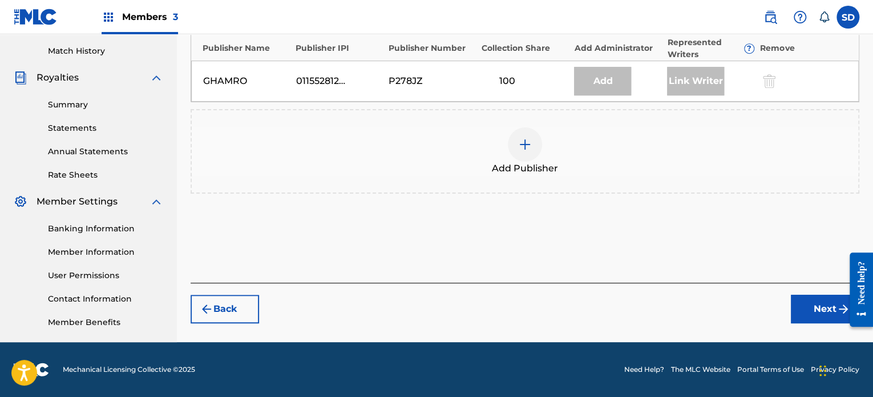
scroll to position [311, 0]
click at [502, 75] on div "100" at bounding box center [507, 82] width 51 height 14
click at [606, 82] on div "Add" at bounding box center [602, 81] width 57 height 29
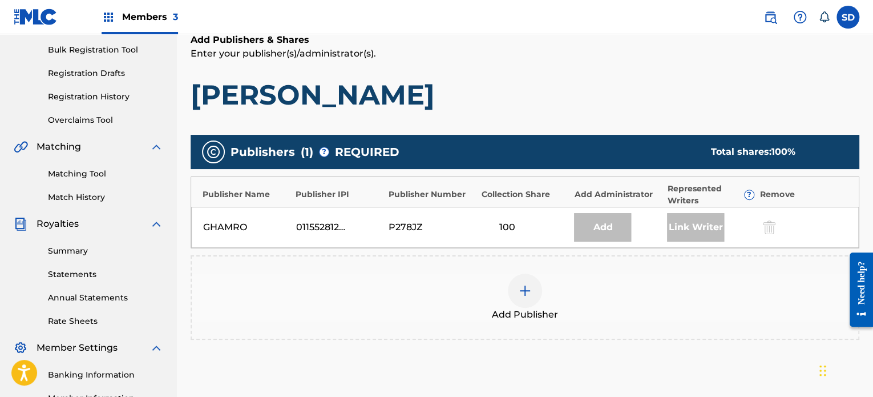
scroll to position [196, 0]
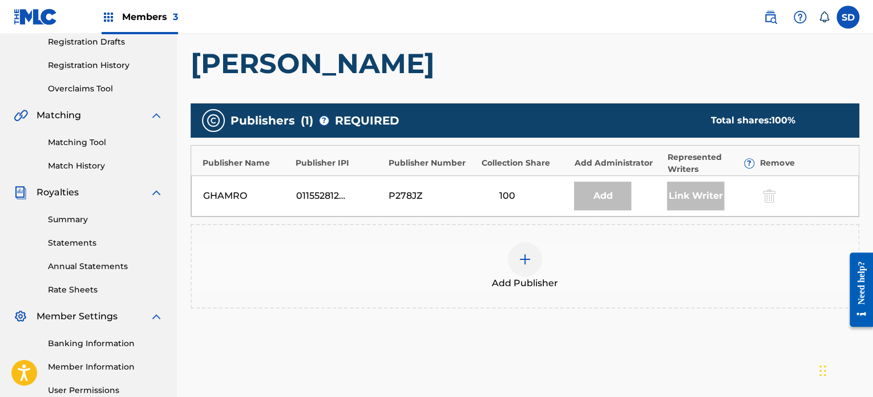
click at [602, 194] on div "Add" at bounding box center [602, 196] width 57 height 29
click at [513, 262] on div at bounding box center [525, 259] width 34 height 34
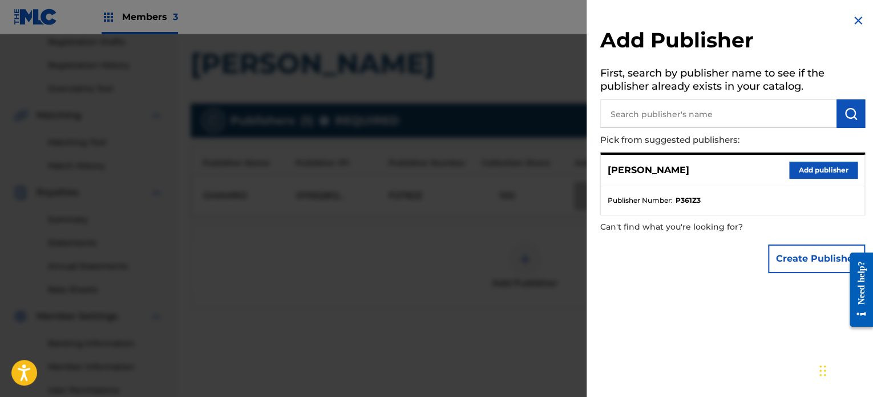
click at [466, 277] on div at bounding box center [436, 232] width 873 height 397
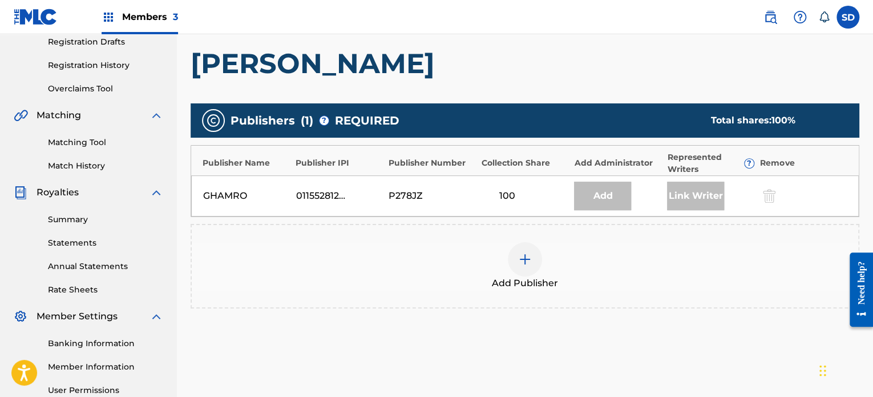
click at [525, 253] on img at bounding box center [525, 259] width 14 height 14
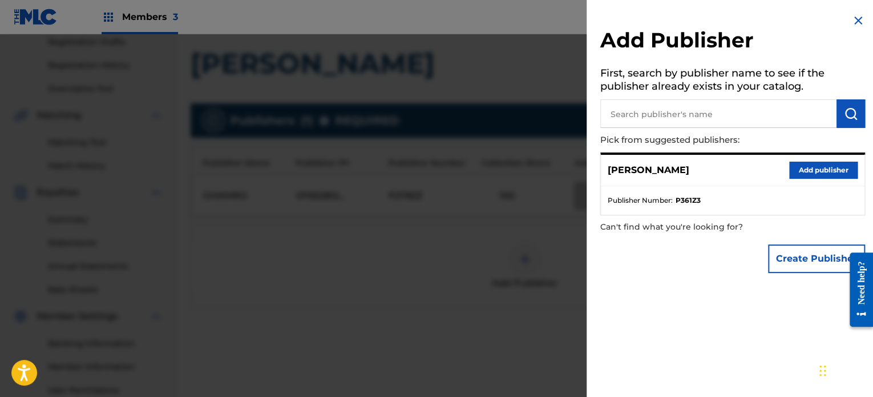
click at [671, 194] on ul "Publisher Number : P361Z3" at bounding box center [733, 200] width 264 height 29
click at [666, 204] on span "Publisher Number :" at bounding box center [640, 200] width 65 height 10
click at [807, 173] on button "Add publisher" at bounding box center [824, 170] width 69 height 17
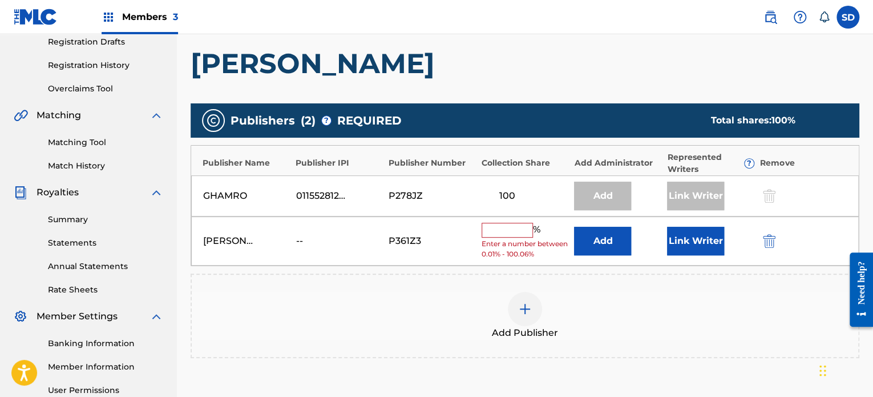
click at [504, 228] on input "text" at bounding box center [507, 230] width 51 height 15
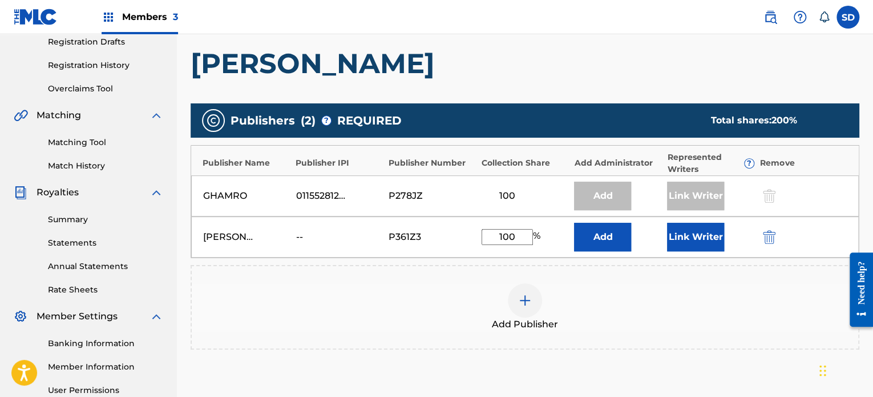
type input "100"
click at [612, 237] on button "Add" at bounding box center [602, 237] width 57 height 29
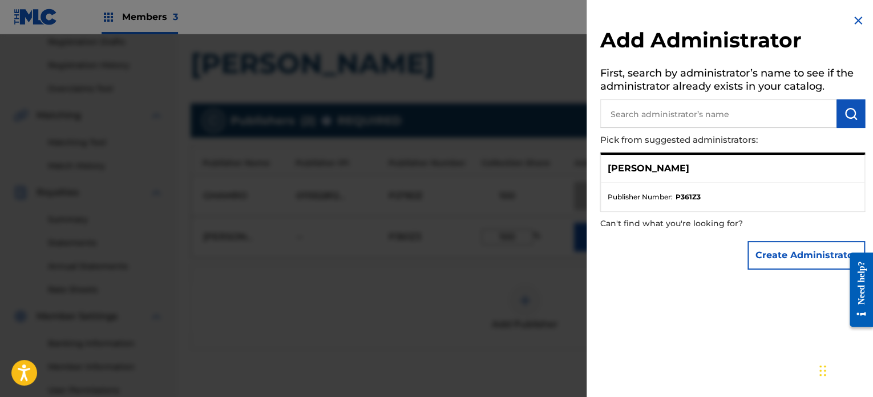
click at [778, 257] on button "Create Administrator" at bounding box center [807, 255] width 118 height 29
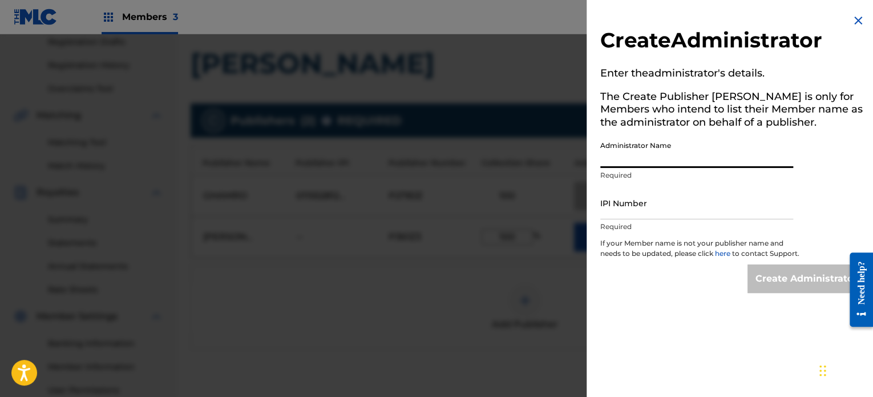
click at [701, 155] on input "Administrator Name" at bounding box center [697, 151] width 193 height 33
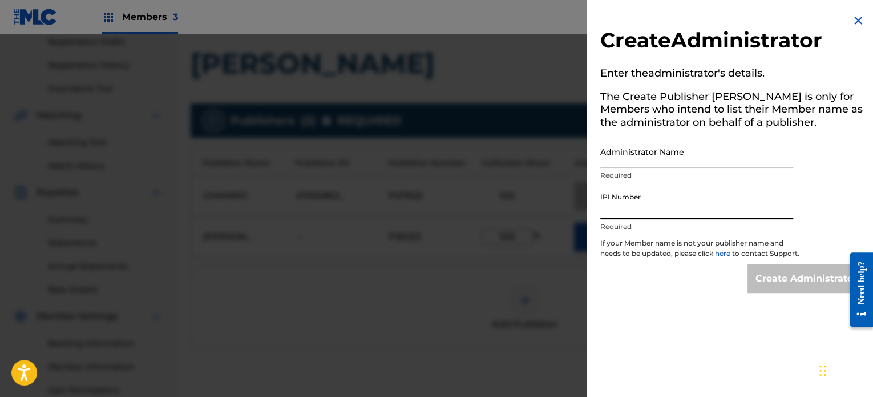
click at [694, 208] on input "IPI Number" at bounding box center [697, 203] width 193 height 33
click at [855, 20] on img at bounding box center [859, 21] width 14 height 14
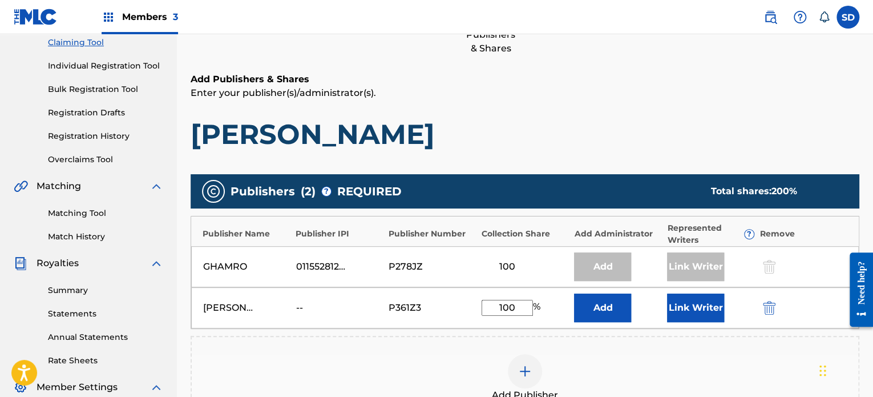
scroll to position [25, 0]
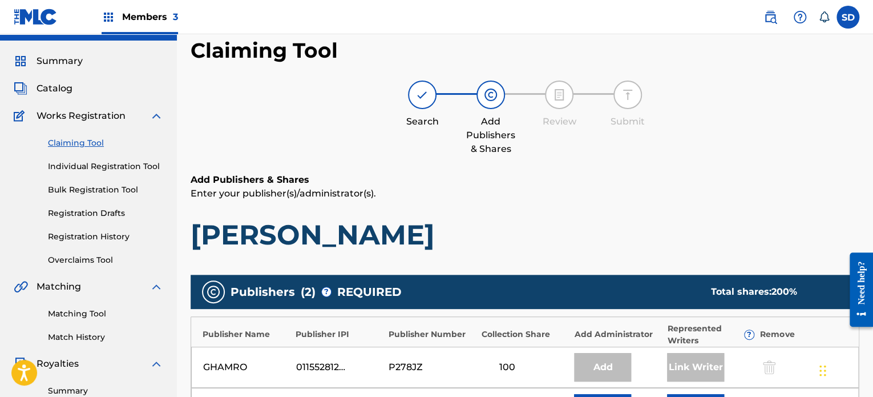
click at [101, 163] on link "Individual Registration Tool" at bounding box center [105, 166] width 115 height 12
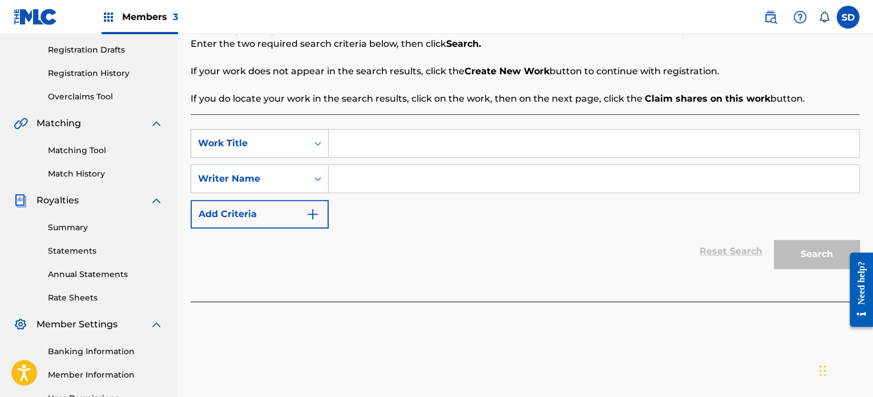
scroll to position [171, 0]
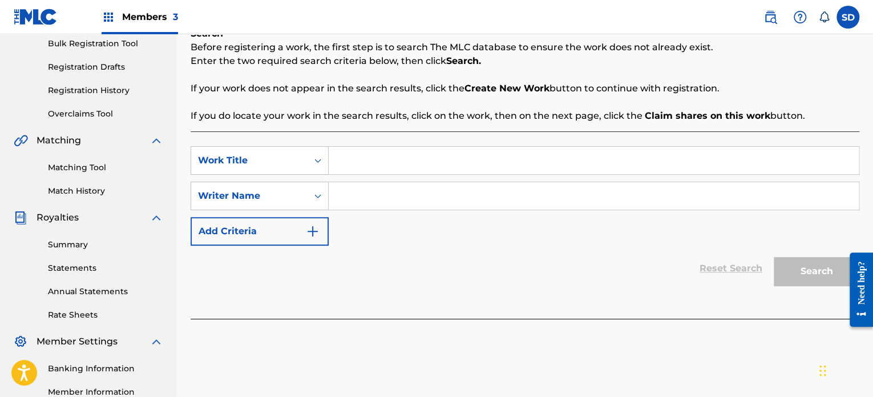
click at [394, 192] on input "Search Form" at bounding box center [594, 195] width 530 height 27
type input "[PERSON_NAME]"
click at [533, 199] on input "[PERSON_NAME]" at bounding box center [594, 195] width 530 height 27
click at [594, 257] on div "Reset Search Search" at bounding box center [525, 268] width 669 height 46
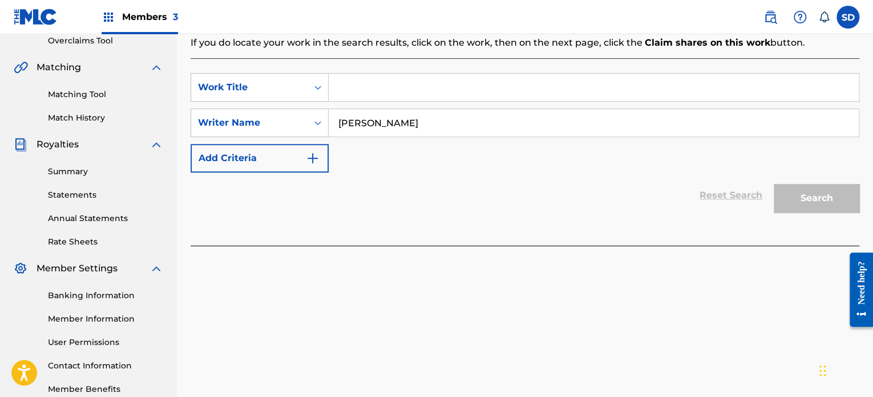
scroll to position [196, 0]
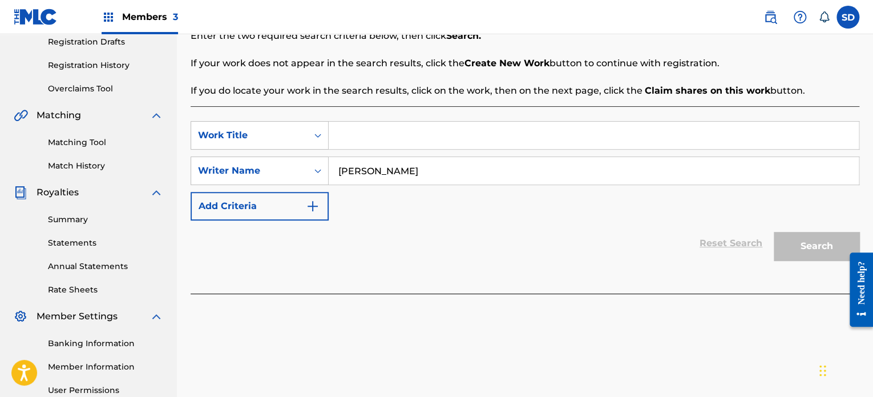
click at [317, 204] on img "Search Form" at bounding box center [313, 206] width 14 height 14
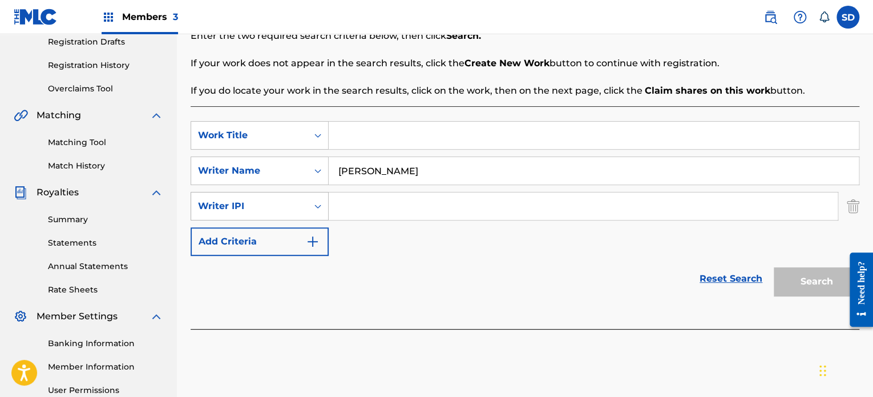
click at [315, 203] on icon "Search Form" at bounding box center [317, 205] width 11 height 11
click at [363, 251] on div "SearchWithCriteriab16a12a3-dc90-485e-b8b4-a7024610e7d4 Work Title SearchWithCri…" at bounding box center [525, 188] width 669 height 135
click at [731, 277] on link "Reset Search" at bounding box center [731, 278] width 74 height 25
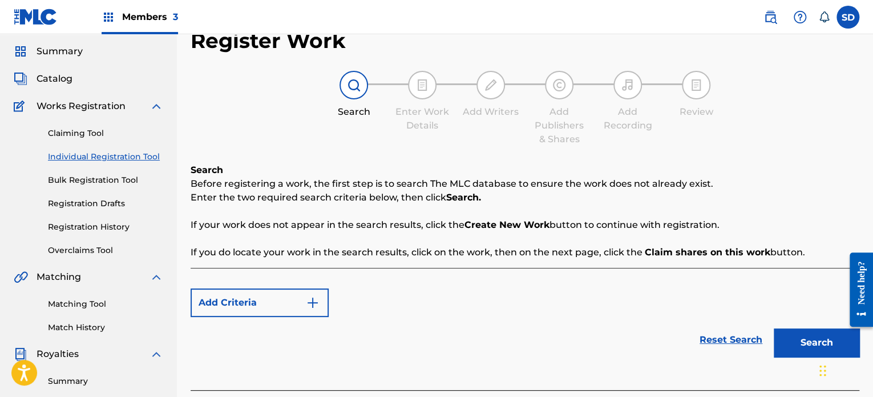
scroll to position [25, 0]
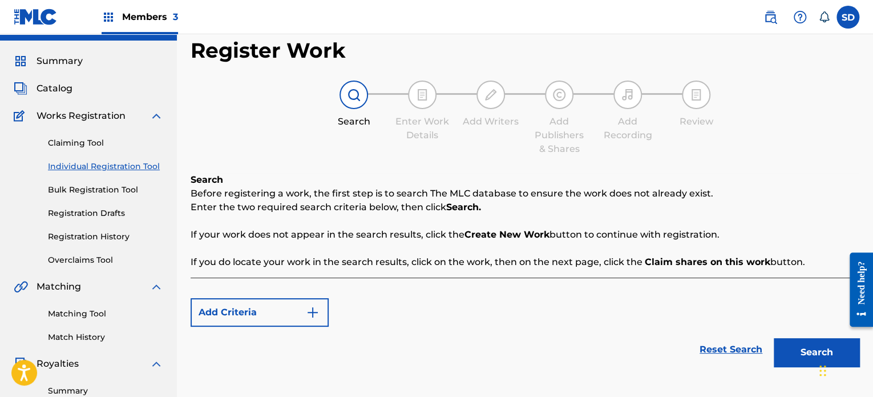
click at [322, 304] on button "Add Criteria" at bounding box center [260, 312] width 138 height 29
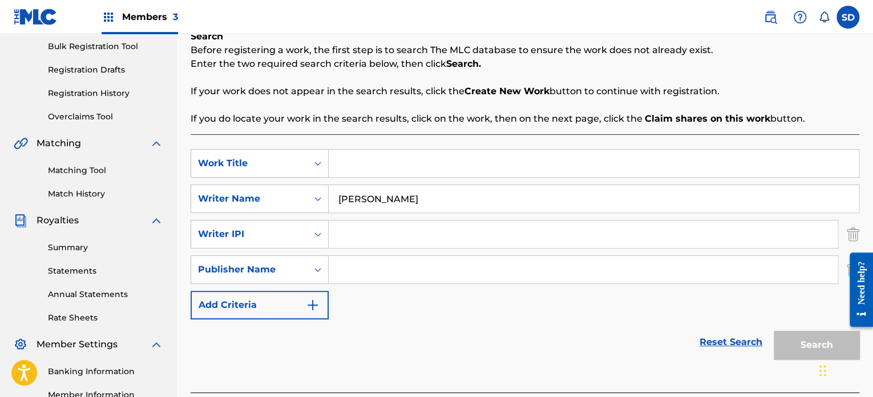
scroll to position [196, 0]
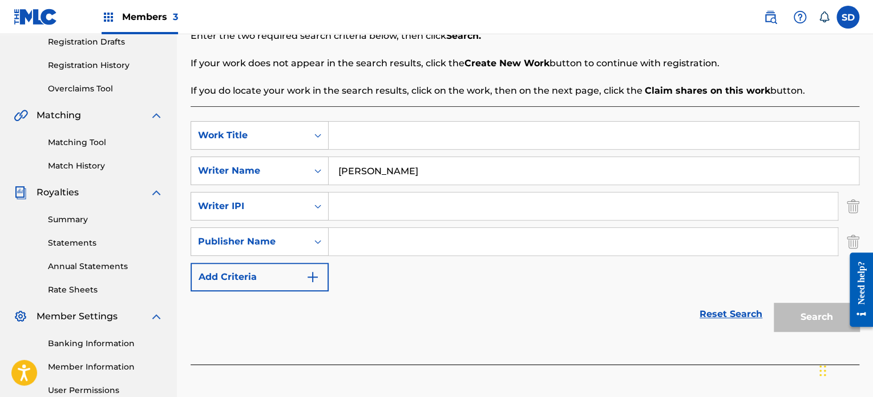
drag, startPoint x: 807, startPoint y: 321, endPoint x: 802, endPoint y: 316, distance: 7.3
click at [807, 321] on div "Search" at bounding box center [813, 314] width 91 height 46
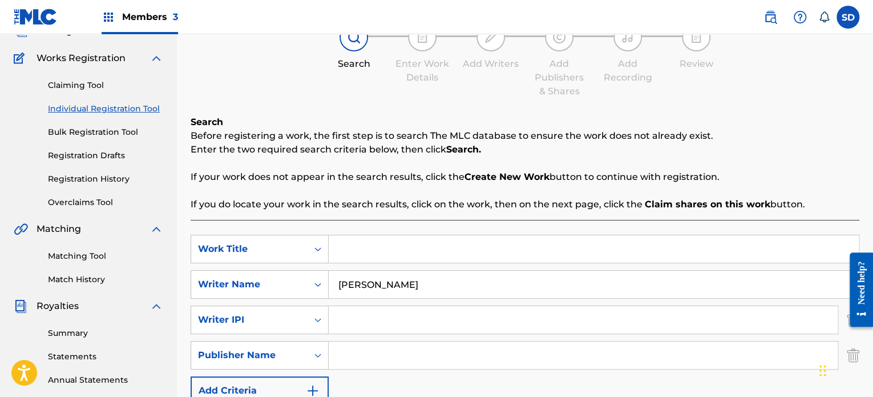
scroll to position [82, 0]
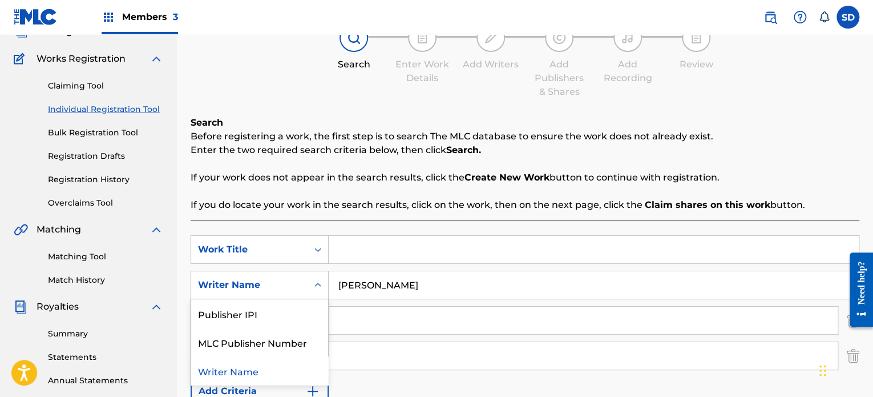
click at [305, 287] on div "Writer Name" at bounding box center [249, 285] width 116 height 22
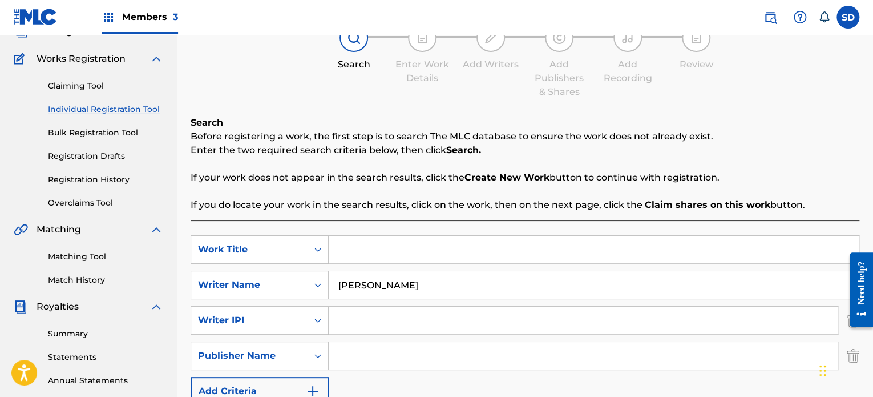
click at [305, 287] on div "Writer Name" at bounding box center [249, 285] width 116 height 22
click at [85, 80] on link "Claiming Tool" at bounding box center [105, 86] width 115 height 12
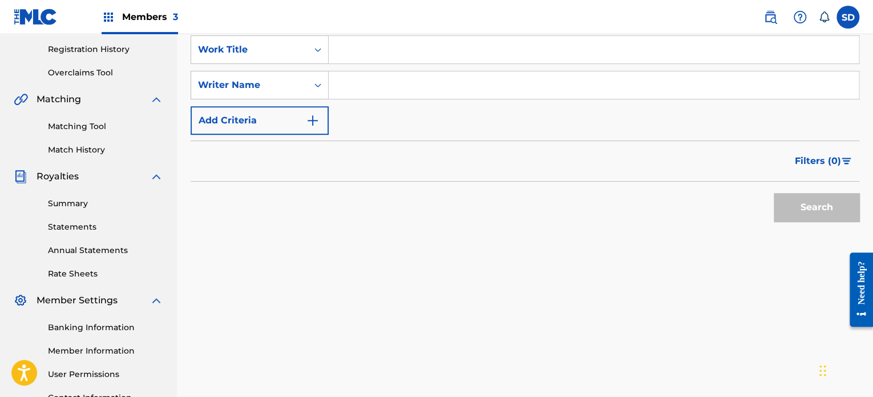
scroll to position [171, 0]
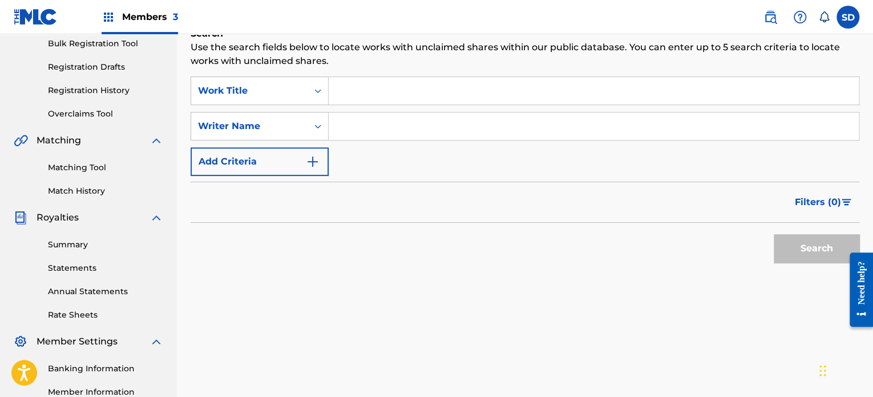
click at [345, 122] on input "Search Form" at bounding box center [594, 125] width 530 height 27
type input "[PERSON_NAME]"
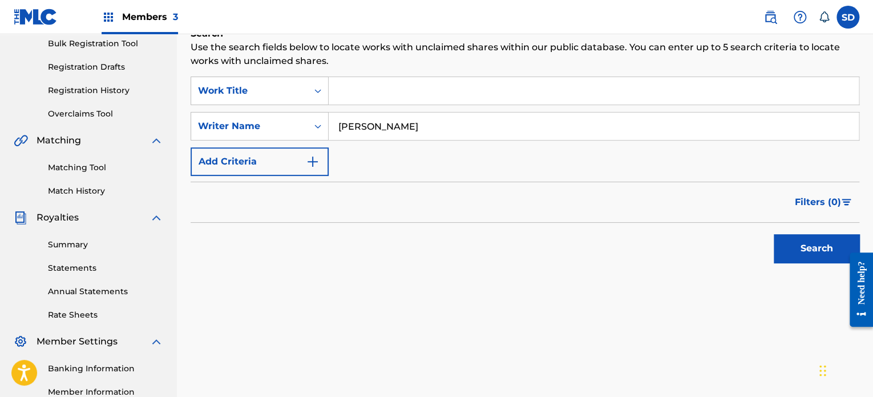
click at [818, 249] on button "Search" at bounding box center [817, 248] width 86 height 29
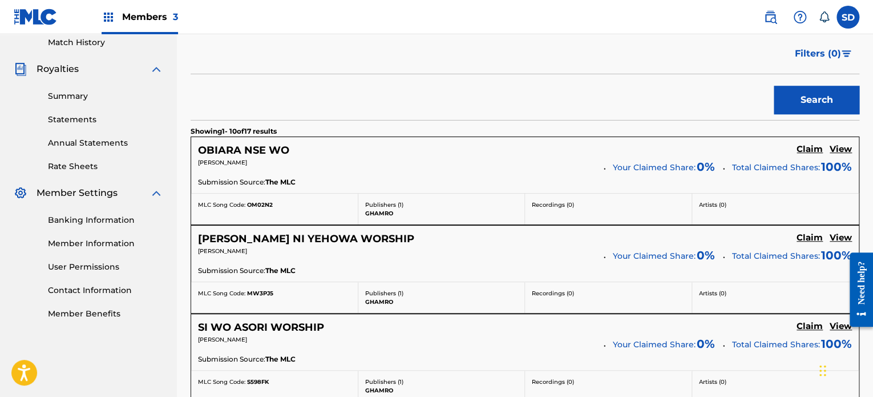
scroll to position [343, 0]
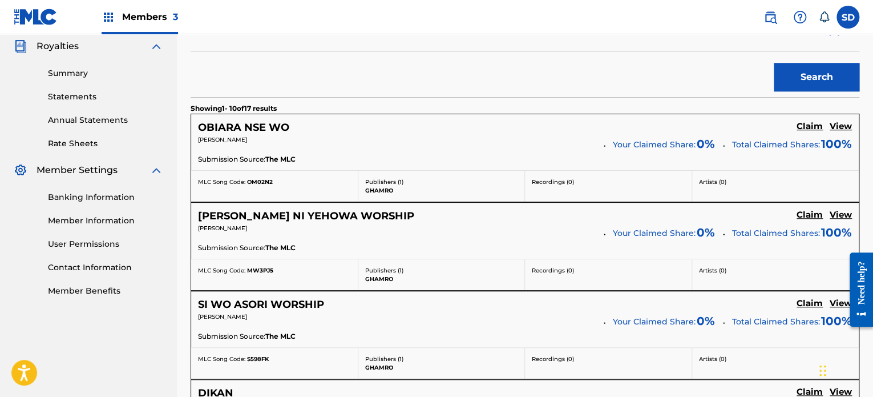
click at [809, 126] on h5 "Claim" at bounding box center [810, 126] width 26 height 11
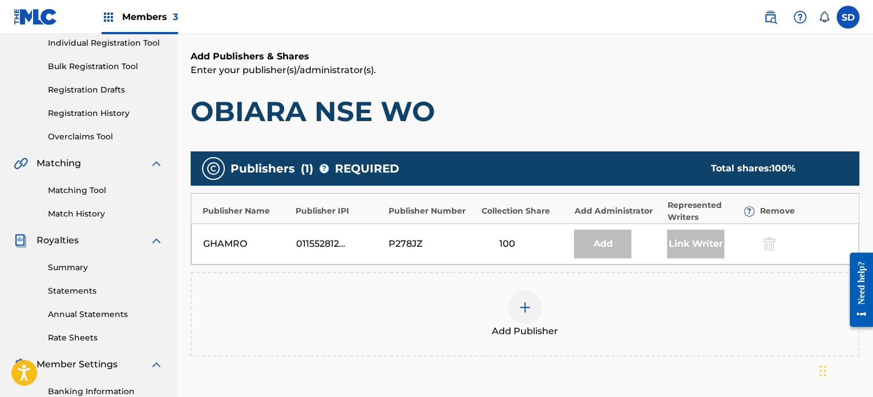
scroll to position [139, 0]
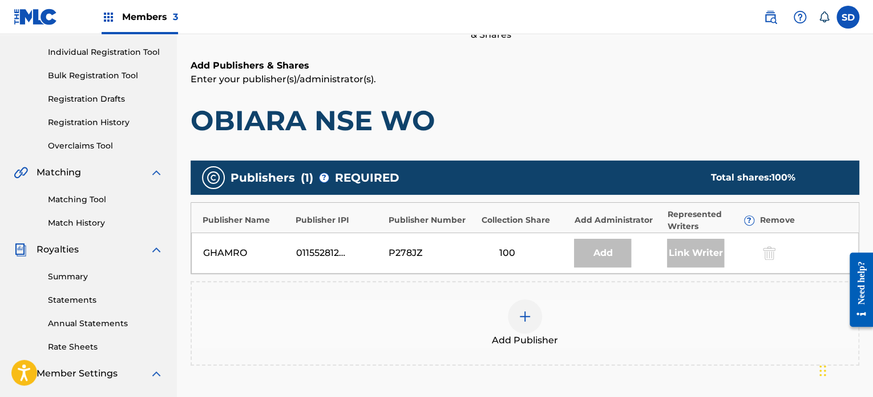
click at [404, 250] on div "P278JZ" at bounding box center [414, 253] width 51 height 14
click at [612, 248] on div "Add" at bounding box center [602, 253] width 57 height 29
click at [768, 253] on div at bounding box center [768, 252] width 17 height 13
click at [526, 312] on img at bounding box center [525, 316] width 14 height 14
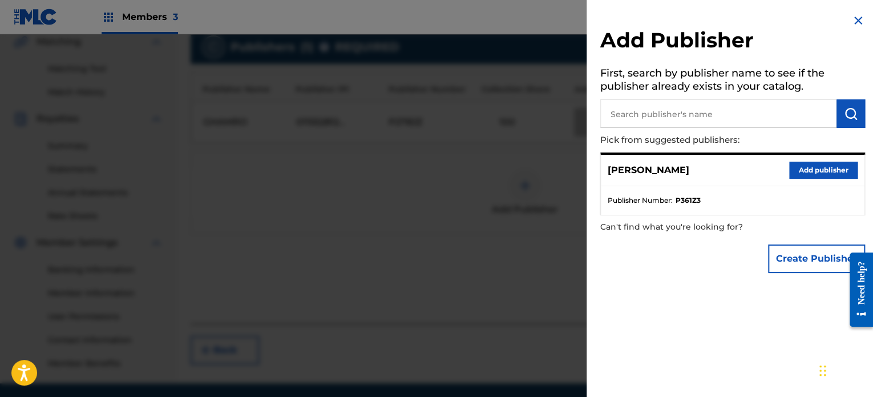
scroll to position [311, 0]
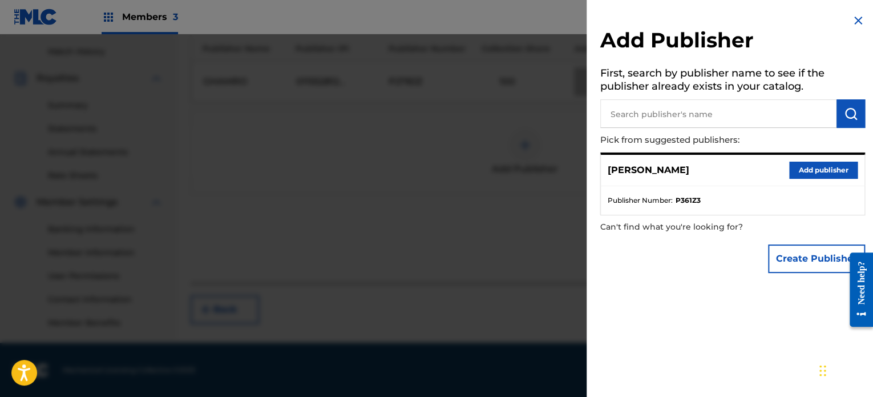
click at [793, 260] on button "Create Publisher" at bounding box center [816, 258] width 97 height 29
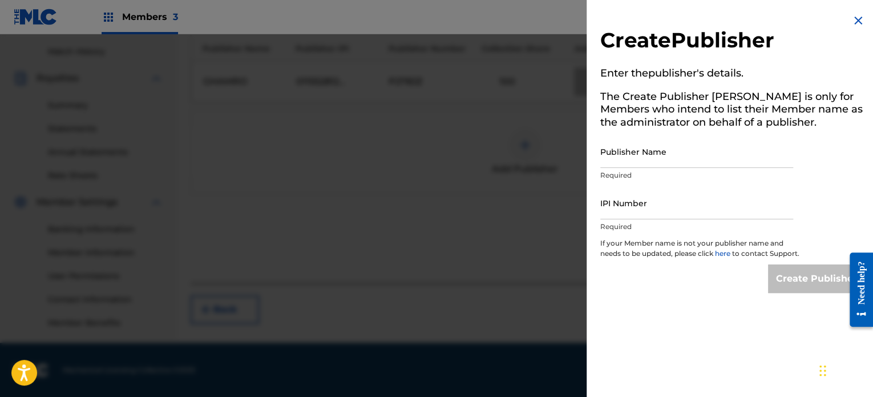
click at [854, 21] on img at bounding box center [859, 21] width 14 height 14
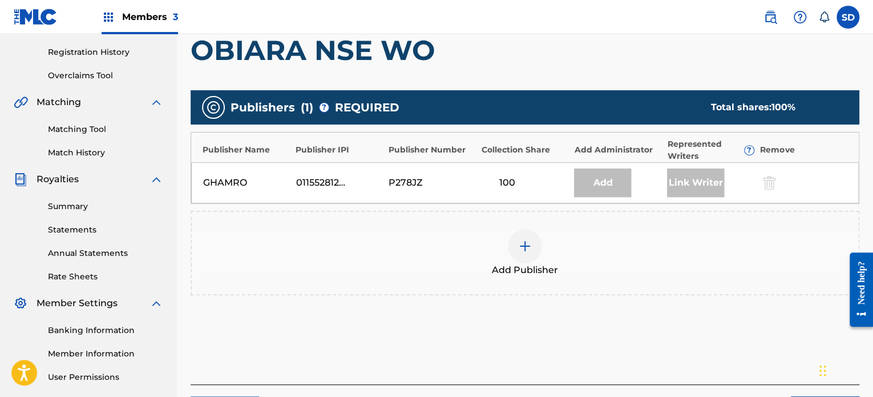
scroll to position [196, 0]
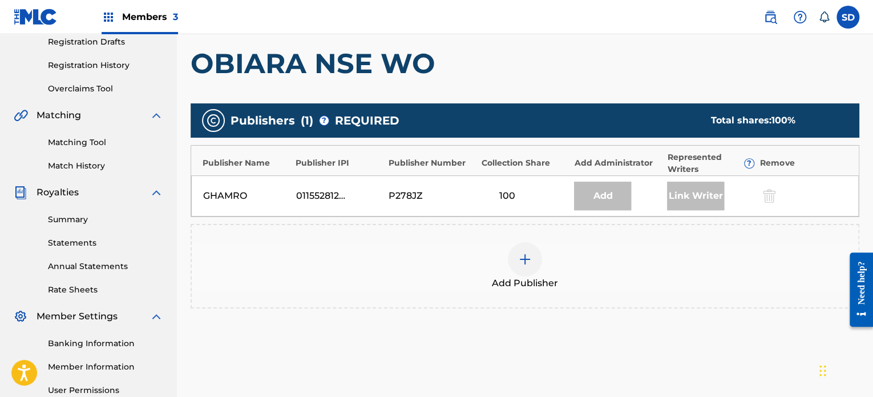
click at [530, 255] on img at bounding box center [525, 259] width 14 height 14
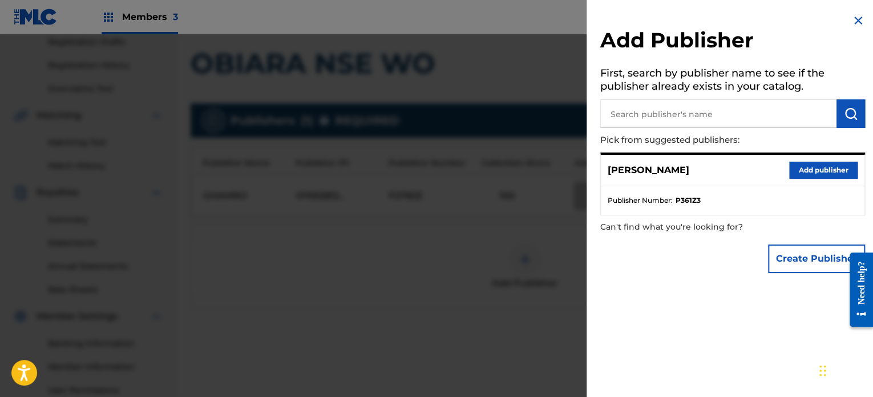
click at [814, 165] on button "Add publisher" at bounding box center [824, 170] width 69 height 17
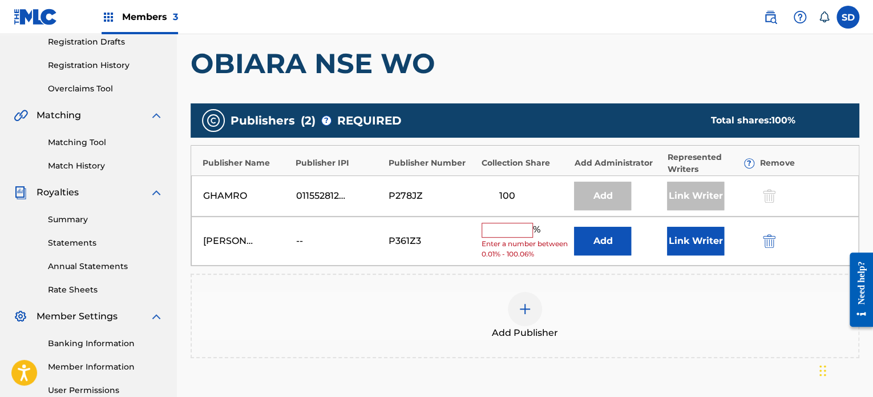
click at [502, 232] on input "text" at bounding box center [507, 230] width 51 height 15
type input "100"
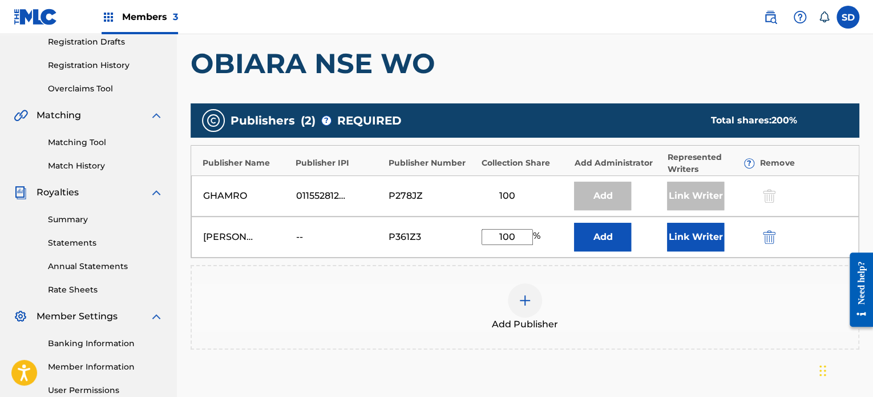
click at [603, 231] on button "Add" at bounding box center [602, 237] width 57 height 29
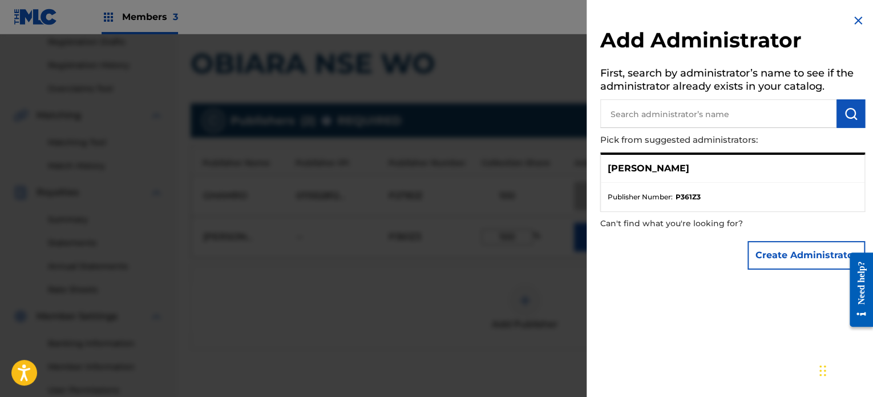
click at [724, 198] on li "Publisher Number : P361Z3" at bounding box center [733, 197] width 250 height 10
click at [788, 253] on button "Create Administrator" at bounding box center [807, 255] width 118 height 29
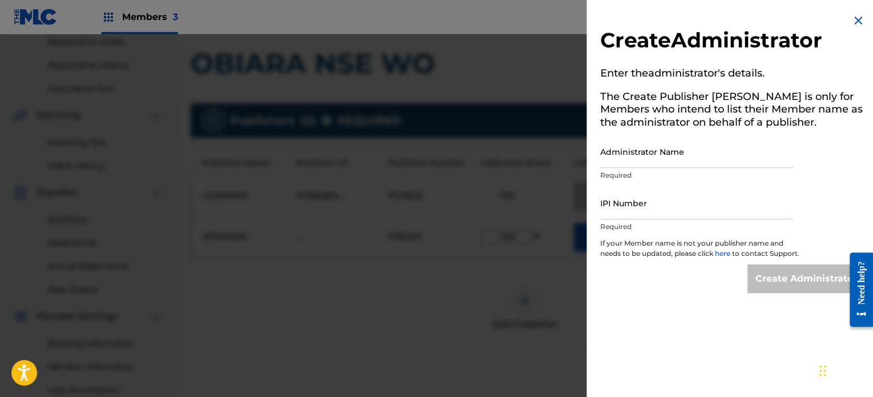
click at [692, 210] on input "IPI Number" at bounding box center [697, 203] width 193 height 33
click at [681, 152] on input "Administrator Name" at bounding box center [697, 151] width 193 height 33
click at [852, 20] on img at bounding box center [859, 21] width 14 height 14
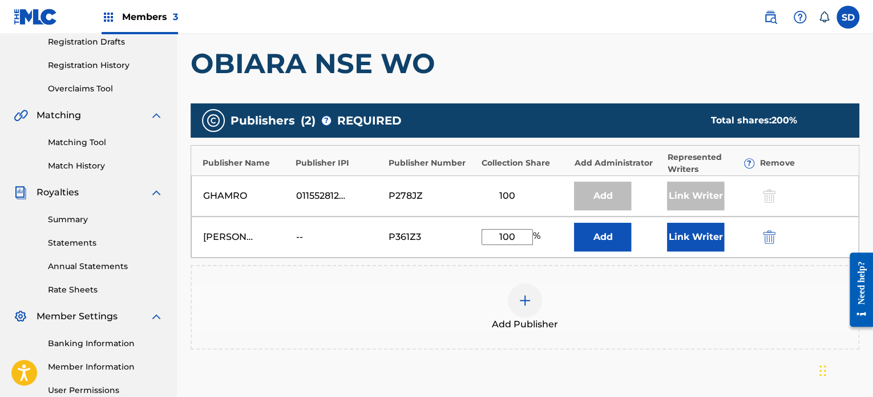
click at [148, 17] on span "Members 3" at bounding box center [150, 16] width 56 height 13
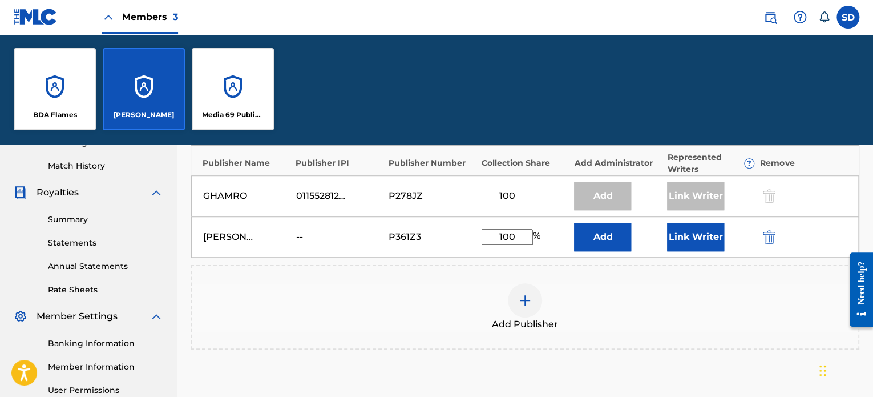
click at [851, 17] on label at bounding box center [848, 17] width 23 height 23
click at [848, 17] on input "SD [PERSON_NAME] [EMAIL_ADDRESS][DOMAIN_NAME] Notification Preferences Profile …" at bounding box center [848, 17] width 0 height 0
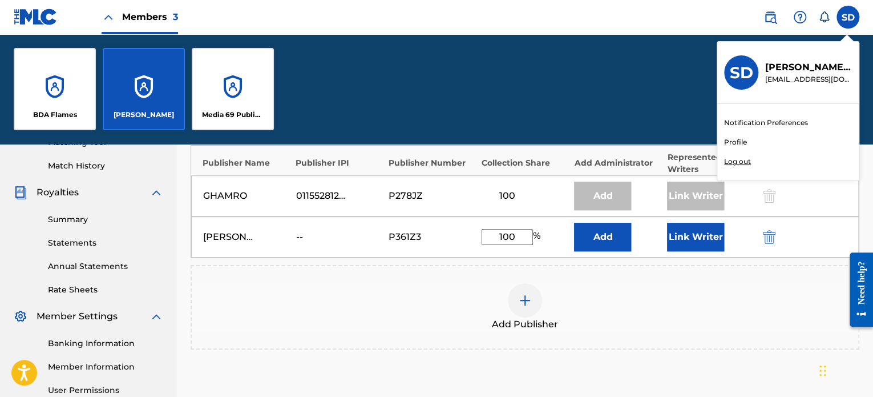
click at [733, 159] on p "Log out" at bounding box center [737, 161] width 27 height 10
click at [848, 17] on input "SD [PERSON_NAME] [EMAIL_ADDRESS][DOMAIN_NAME] Notification Preferences Profile …" at bounding box center [848, 17] width 0 height 0
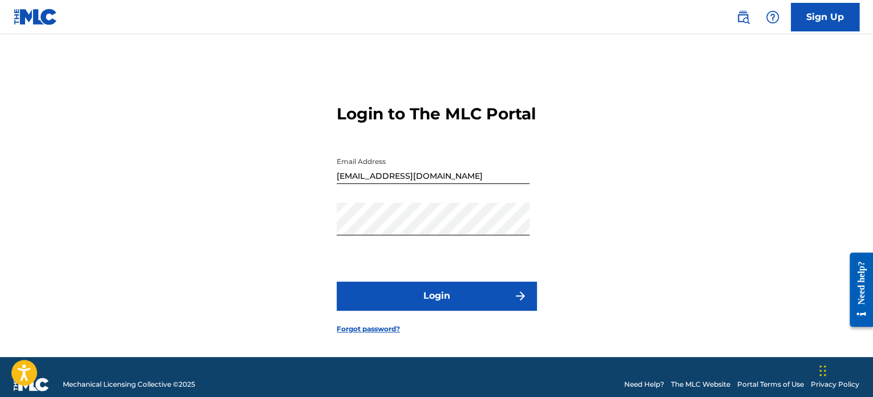
click at [460, 184] on input "[EMAIL_ADDRESS][DOMAIN_NAME]" at bounding box center [433, 167] width 193 height 33
type input "[EMAIL_ADDRESS][DOMAIN_NAME]"
click at [445, 310] on button "Login" at bounding box center [437, 295] width 200 height 29
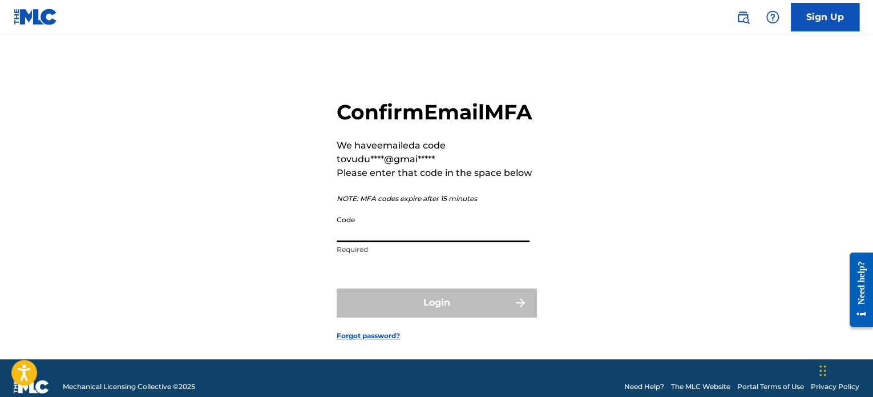
click at [415, 242] on input "Code" at bounding box center [433, 226] width 193 height 33
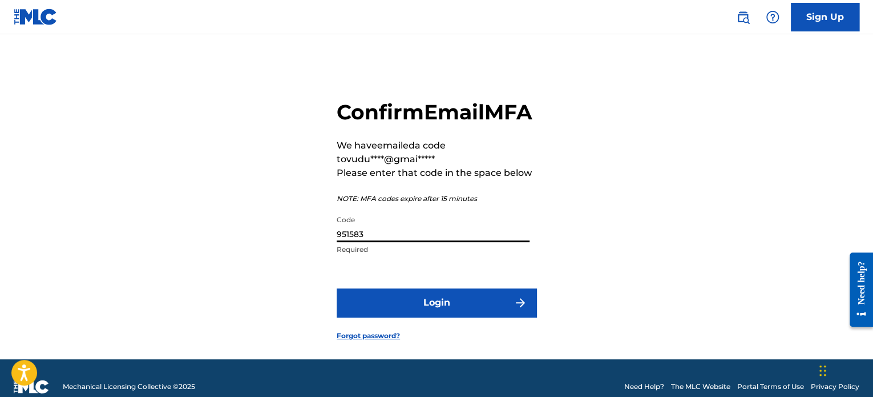
type input "951583"
click at [459, 317] on button "Login" at bounding box center [437, 302] width 200 height 29
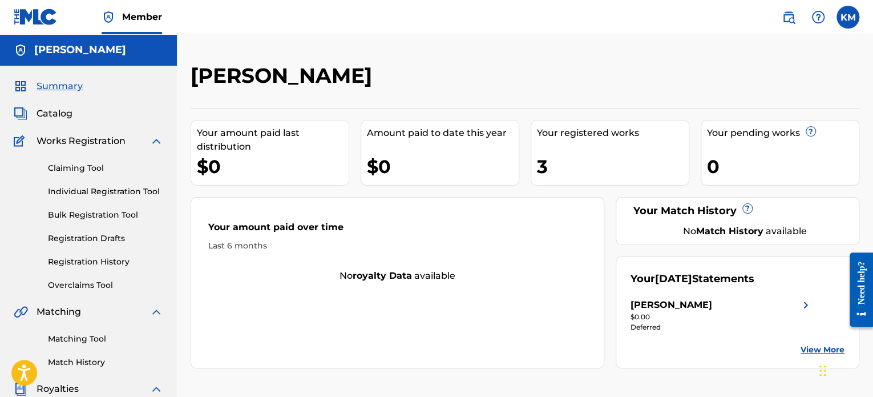
click at [592, 152] on div "Your registered works 3" at bounding box center [610, 153] width 159 height 66
click at [512, 58] on div "[PERSON_NAME] Your amount paid last distribution $0 Amount paid to date this ye…" at bounding box center [525, 343] width 697 height 619
click at [610, 76] on div "[PERSON_NAME]" at bounding box center [448, 80] width 515 height 34
click at [99, 162] on link "Claiming Tool" at bounding box center [105, 168] width 115 height 12
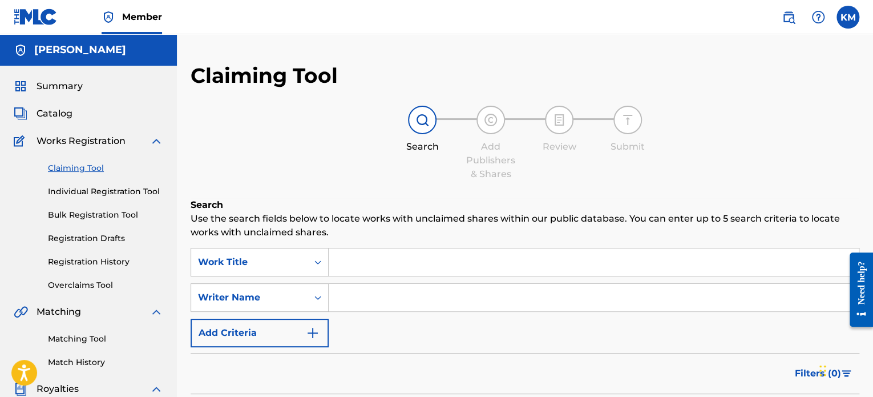
click at [388, 300] on input "Search Form" at bounding box center [594, 297] width 530 height 27
type input "[PERSON_NAME]"
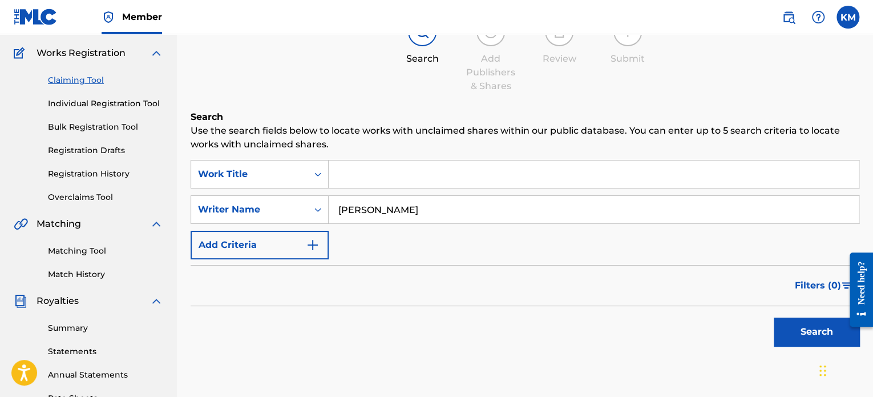
scroll to position [114, 0]
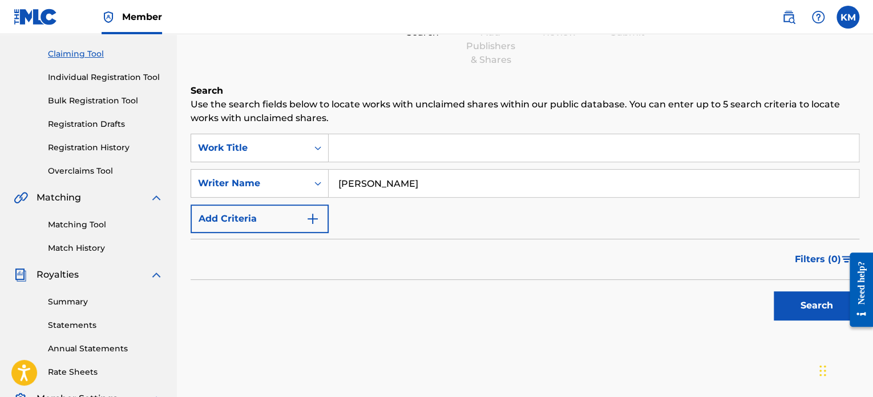
click at [805, 306] on button "Search" at bounding box center [817, 305] width 86 height 29
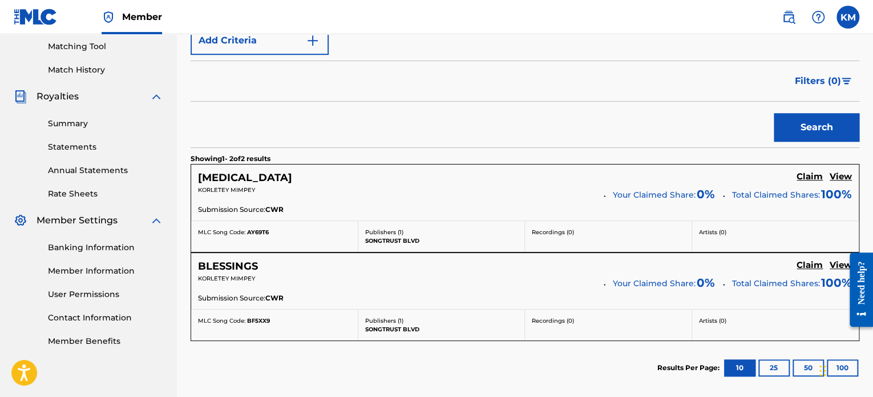
scroll to position [285, 0]
